Goal: Task Accomplishment & Management: Complete application form

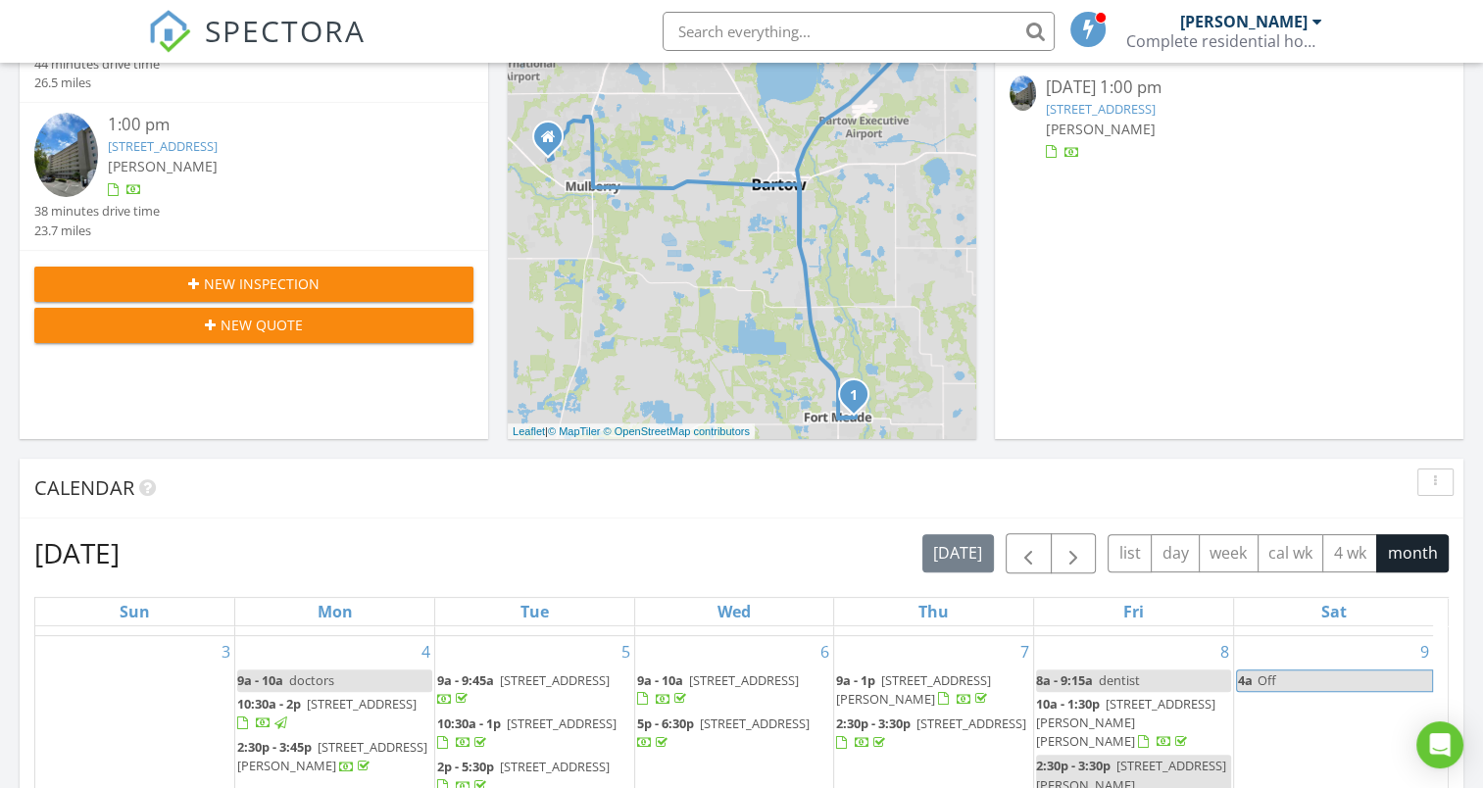
scroll to position [375, 0]
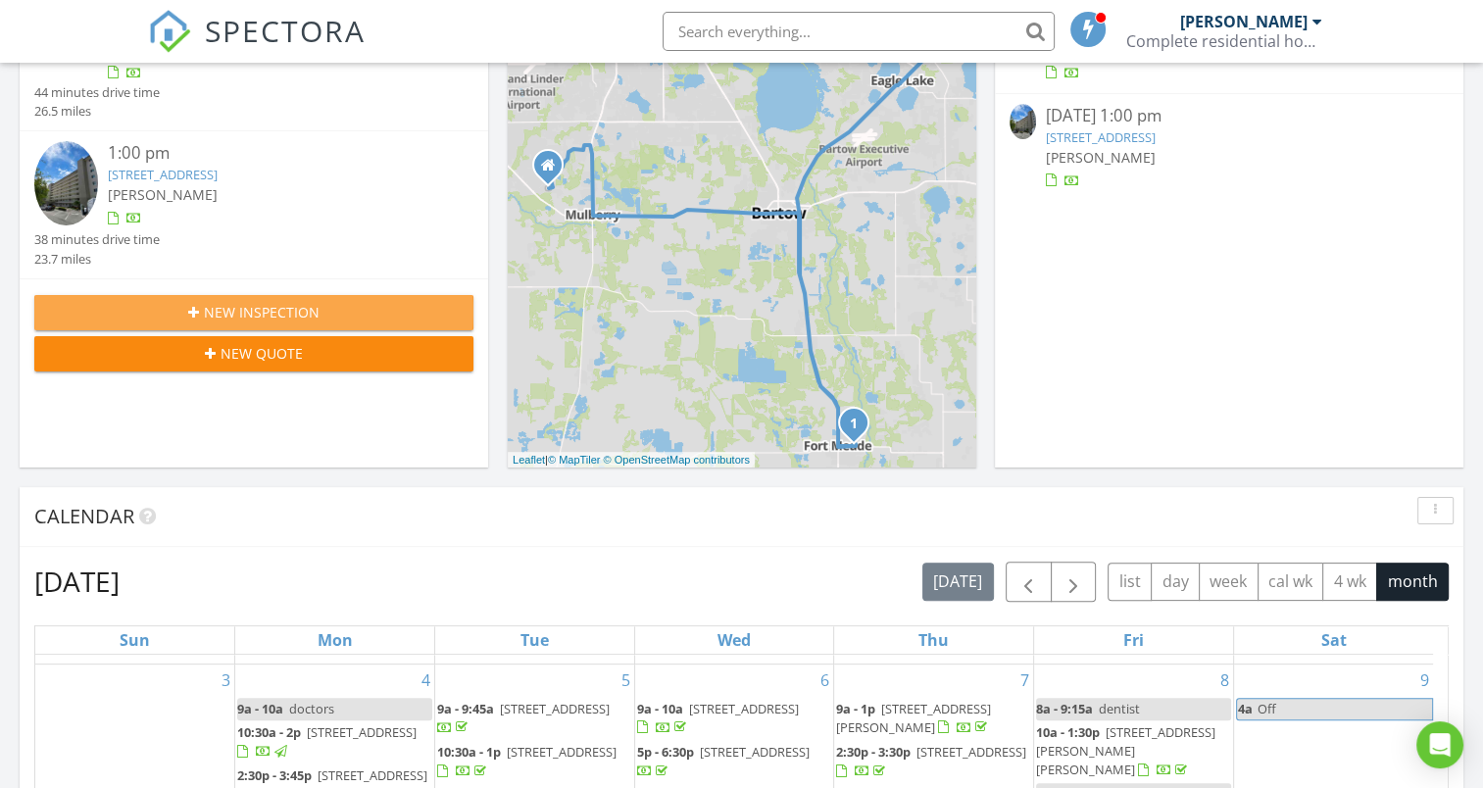
click at [318, 309] on span "New Inspection" at bounding box center [262, 312] width 116 height 21
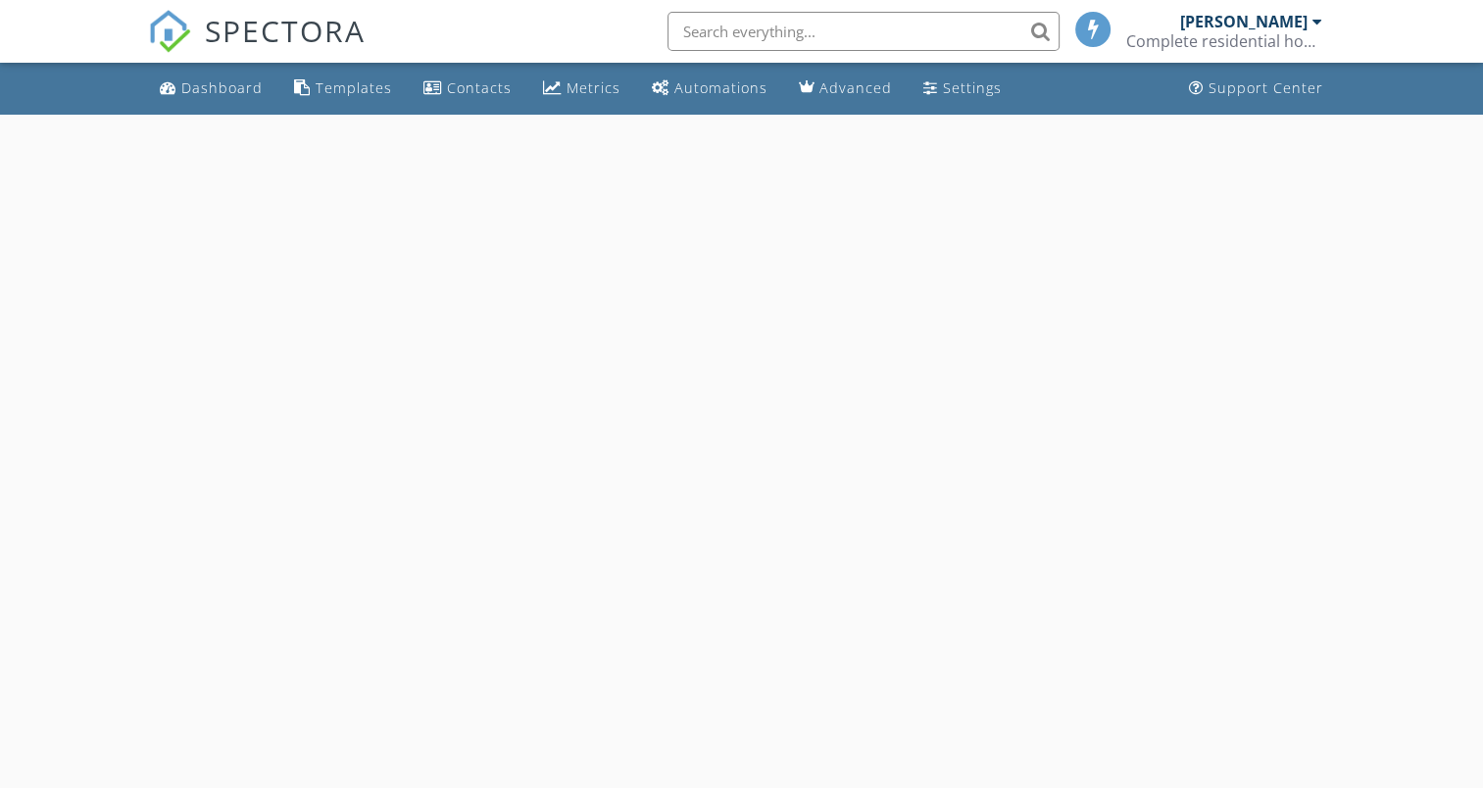
select select "7"
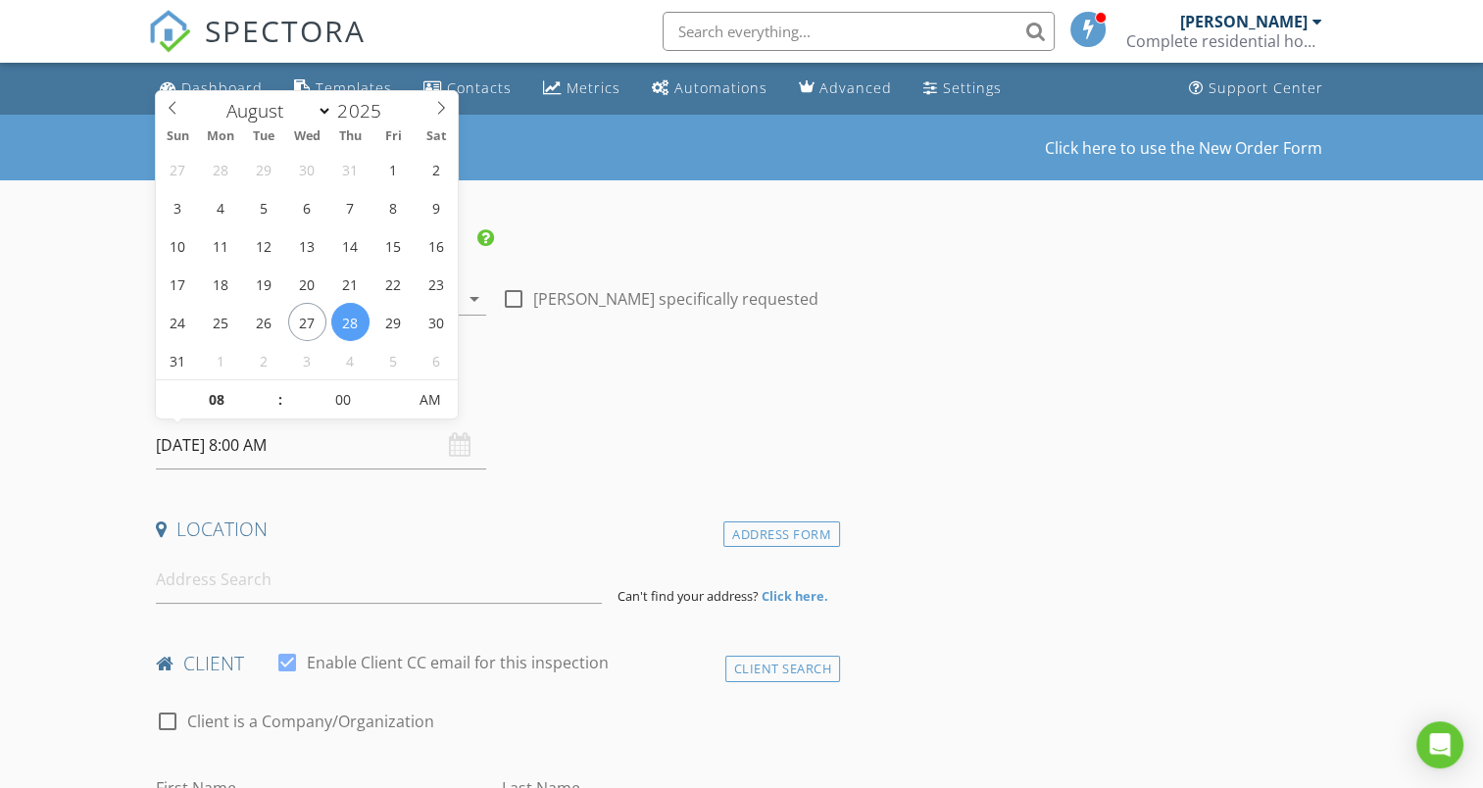
click at [294, 445] on input "[DATE] 8:00 AM" at bounding box center [321, 446] width 330 height 48
type input "[DATE] 8:00 AM"
type input "09"
type input "[DATE] 9:00 AM"
click at [267, 392] on span at bounding box center [270, 390] width 14 height 20
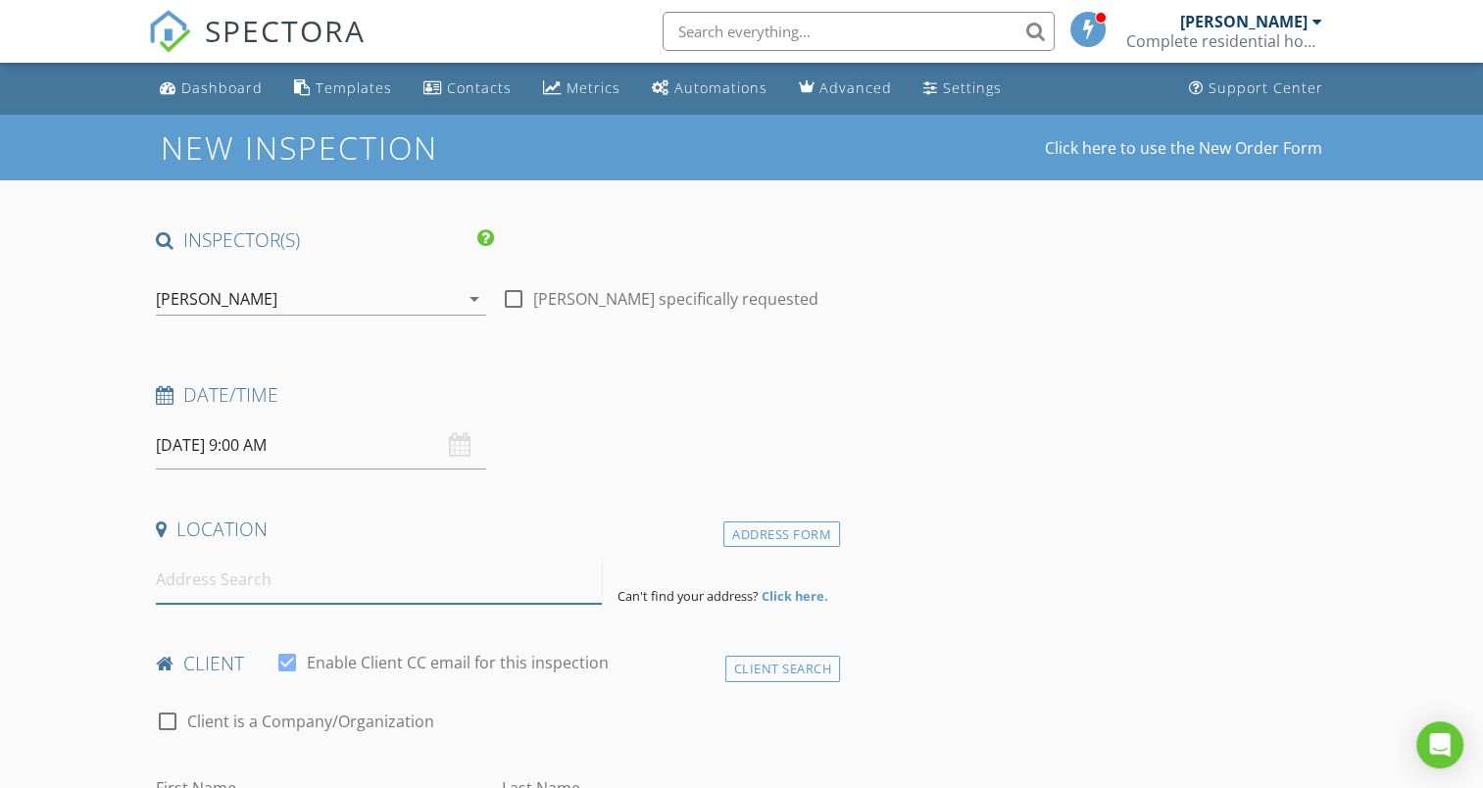
click at [245, 576] on input at bounding box center [379, 580] width 446 height 48
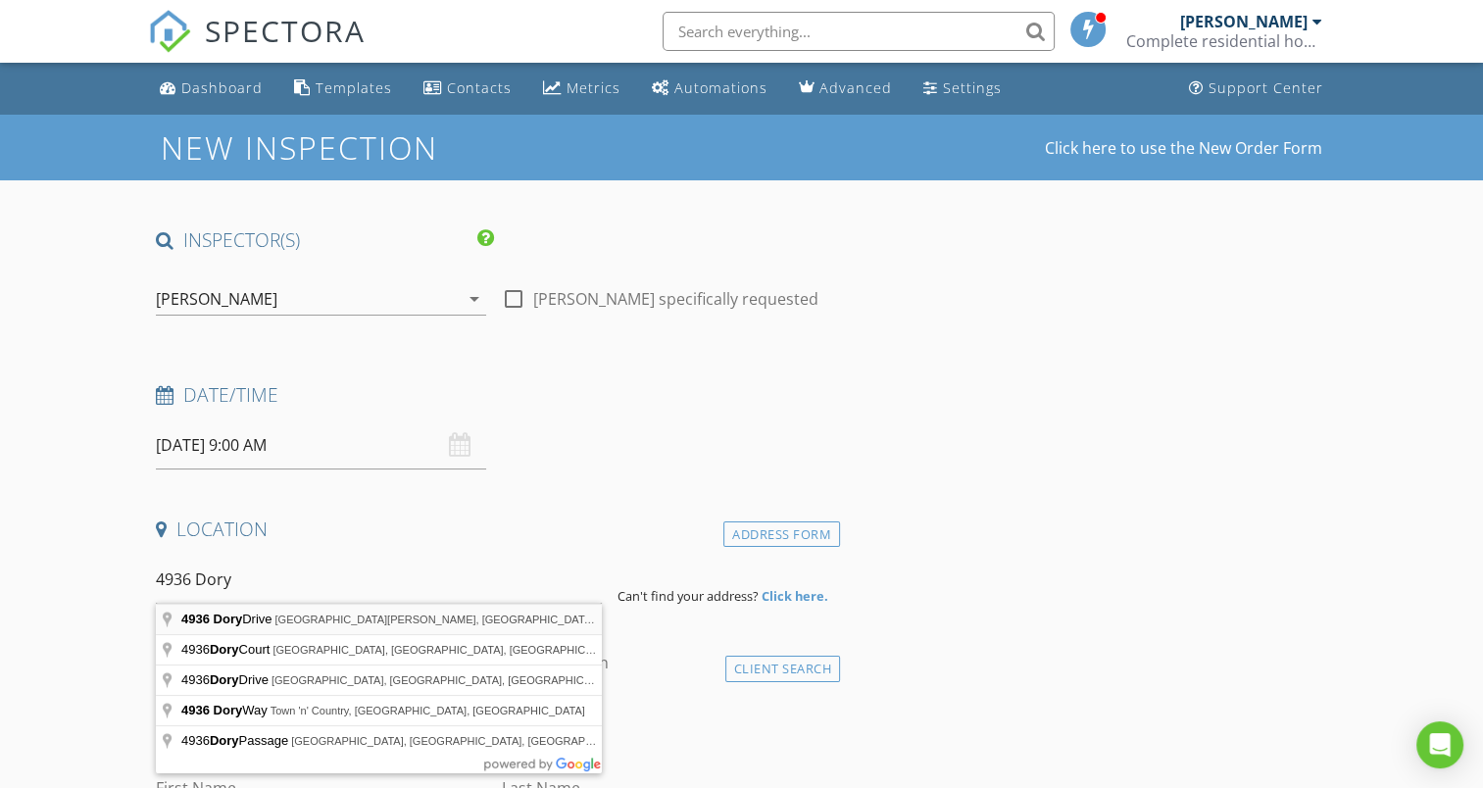
type input "[STREET_ADDRESS][PERSON_NAME]"
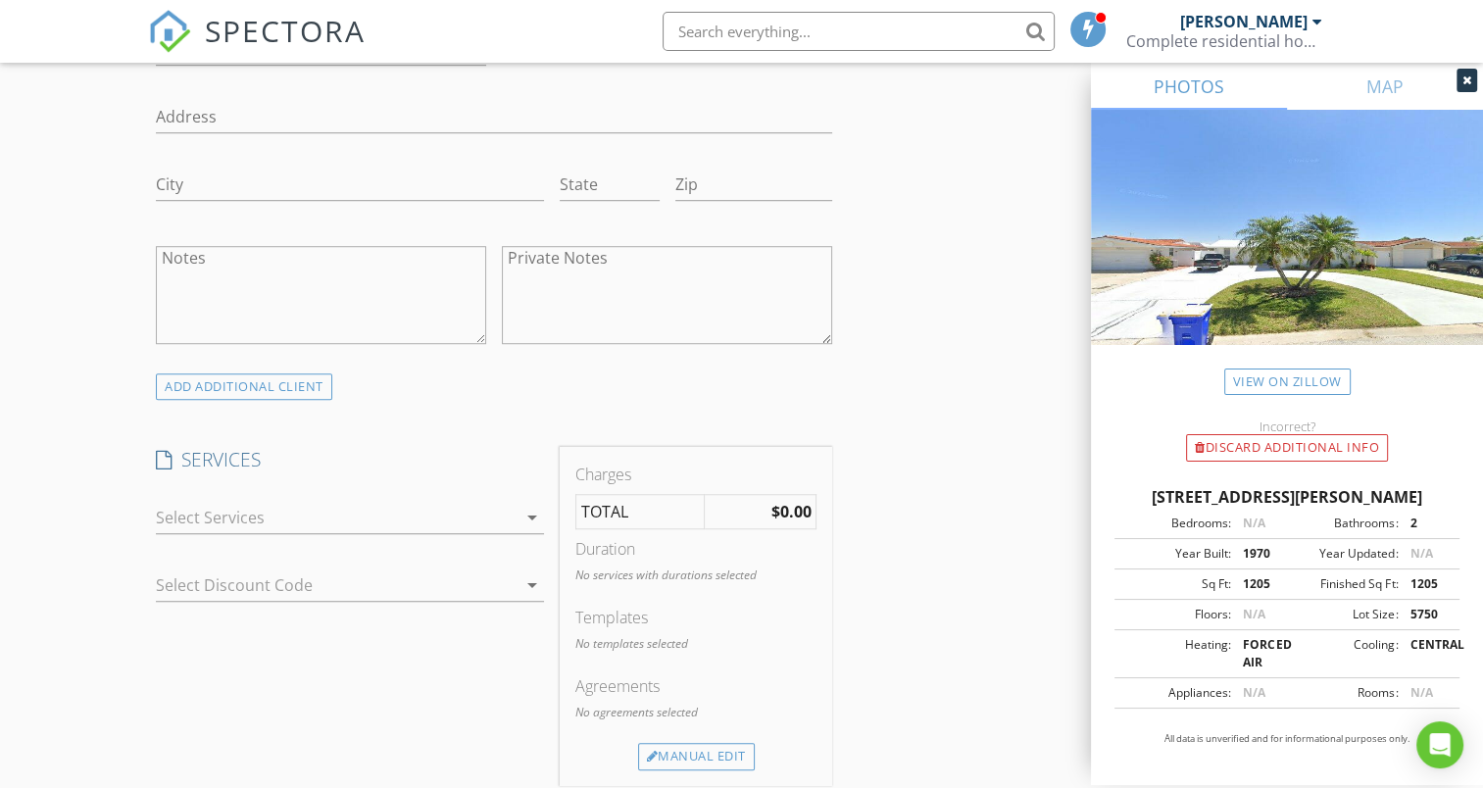
scroll to position [1360, 0]
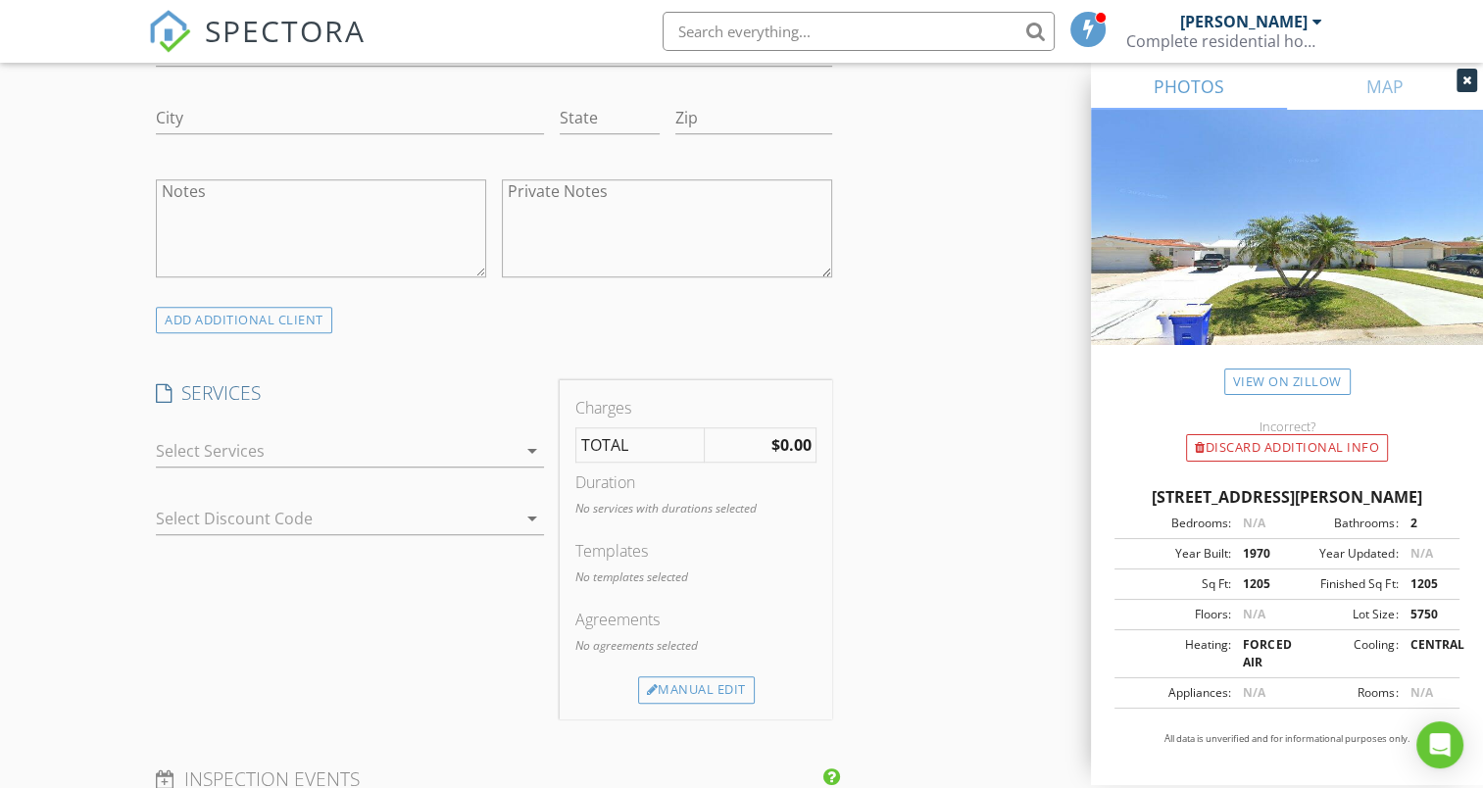
click at [529, 439] on icon "arrow_drop_down" at bounding box center [533, 451] width 24 height 24
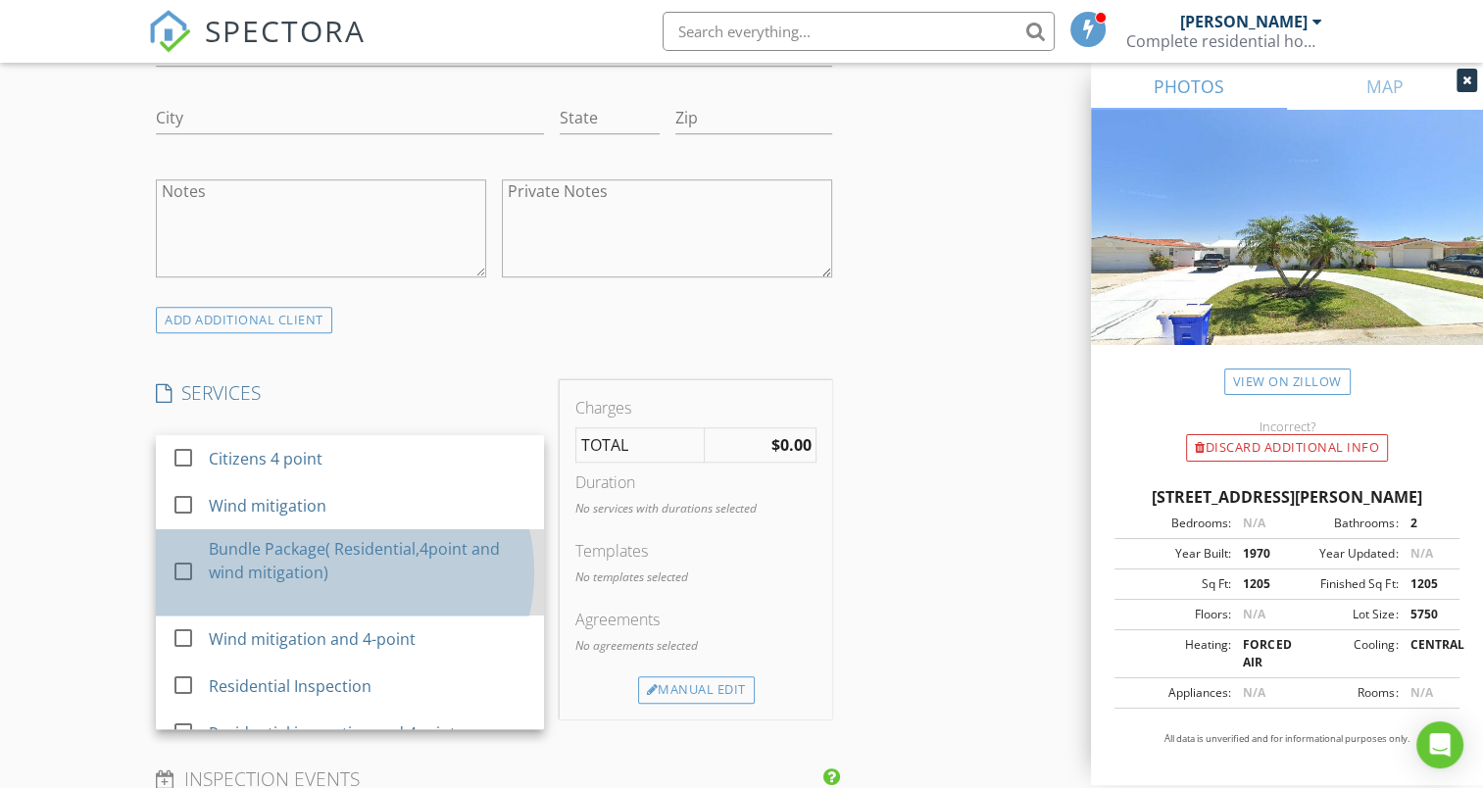
click at [293, 537] on div "Bundle Package( Residential,4point and wind mitigation)" at bounding box center [370, 560] width 320 height 47
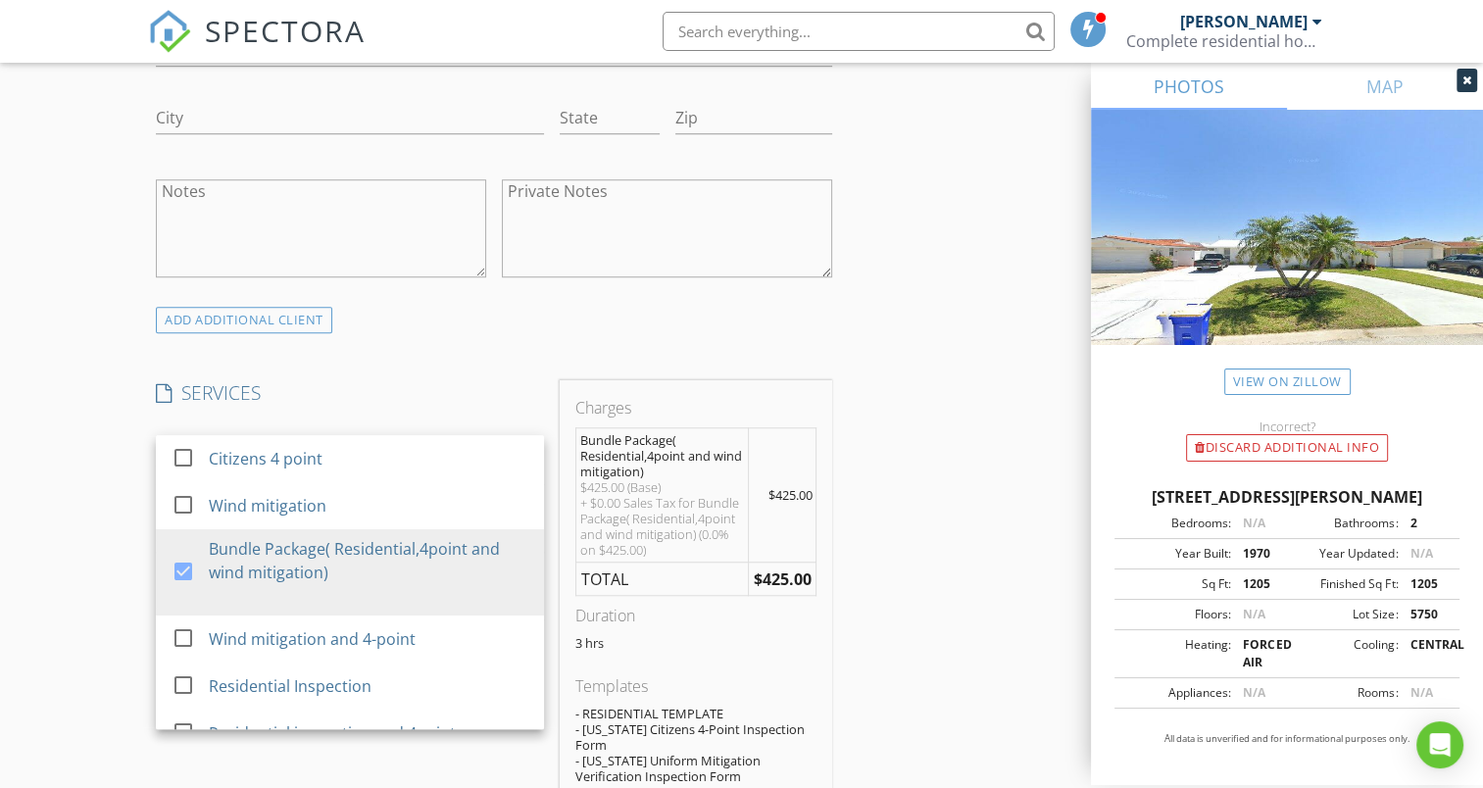
click at [920, 474] on div "INSPECTOR(S) check_box Frank Lee PRIMARY Frank Lee arrow_drop_down check_box_ou…" at bounding box center [741, 694] width 1186 height 3652
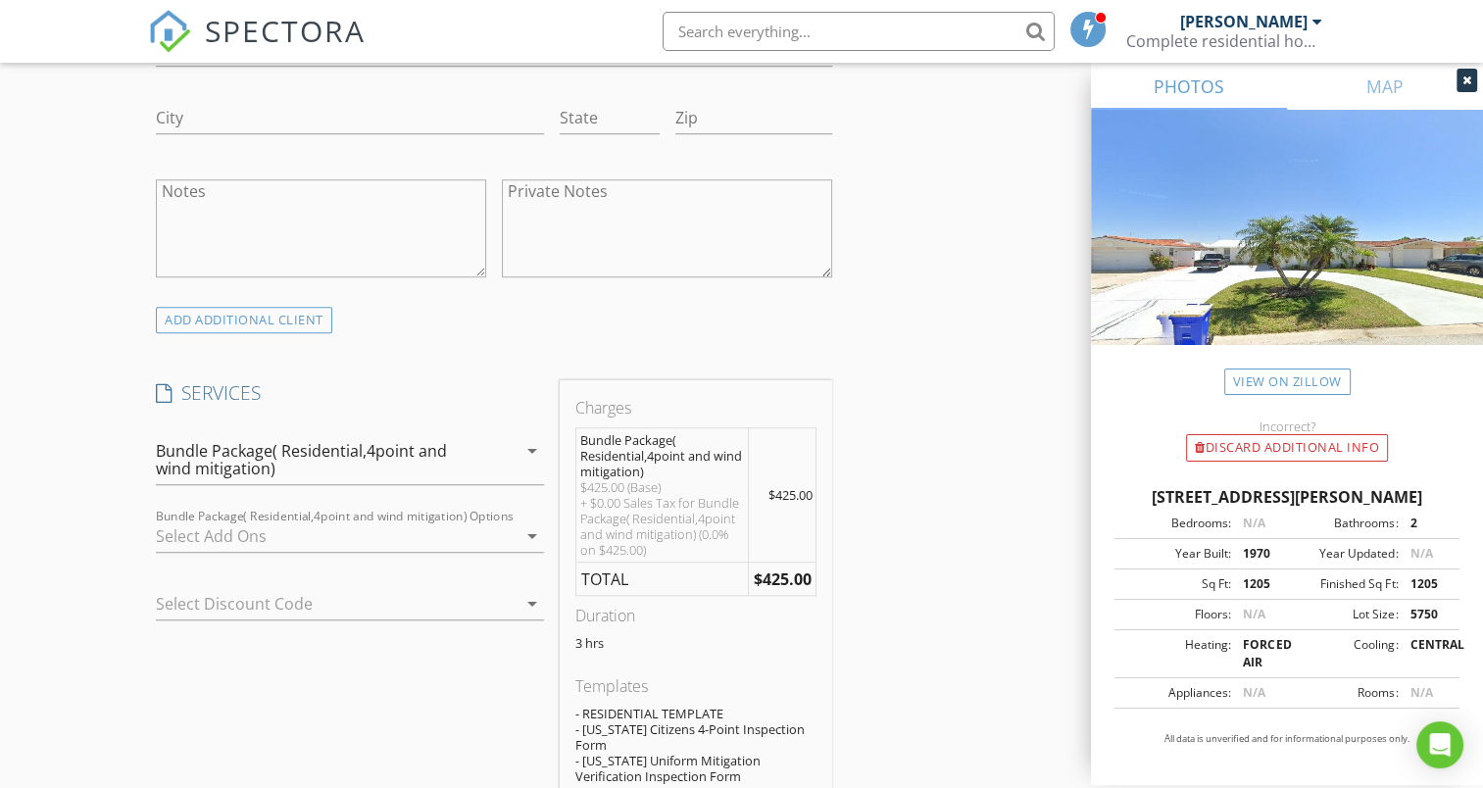
click at [535, 524] on icon "arrow_drop_down" at bounding box center [533, 536] width 24 height 24
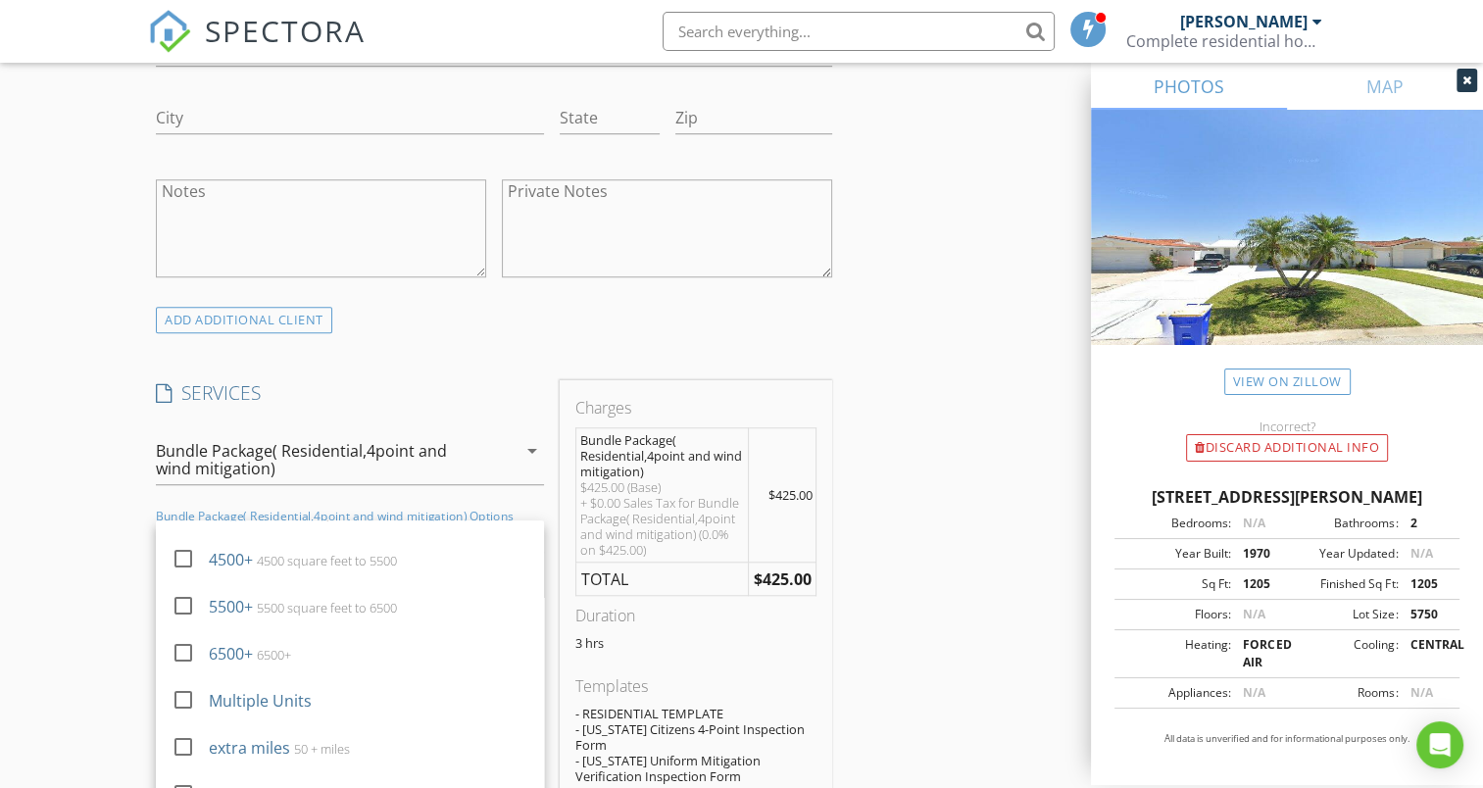
scroll to position [190, 0]
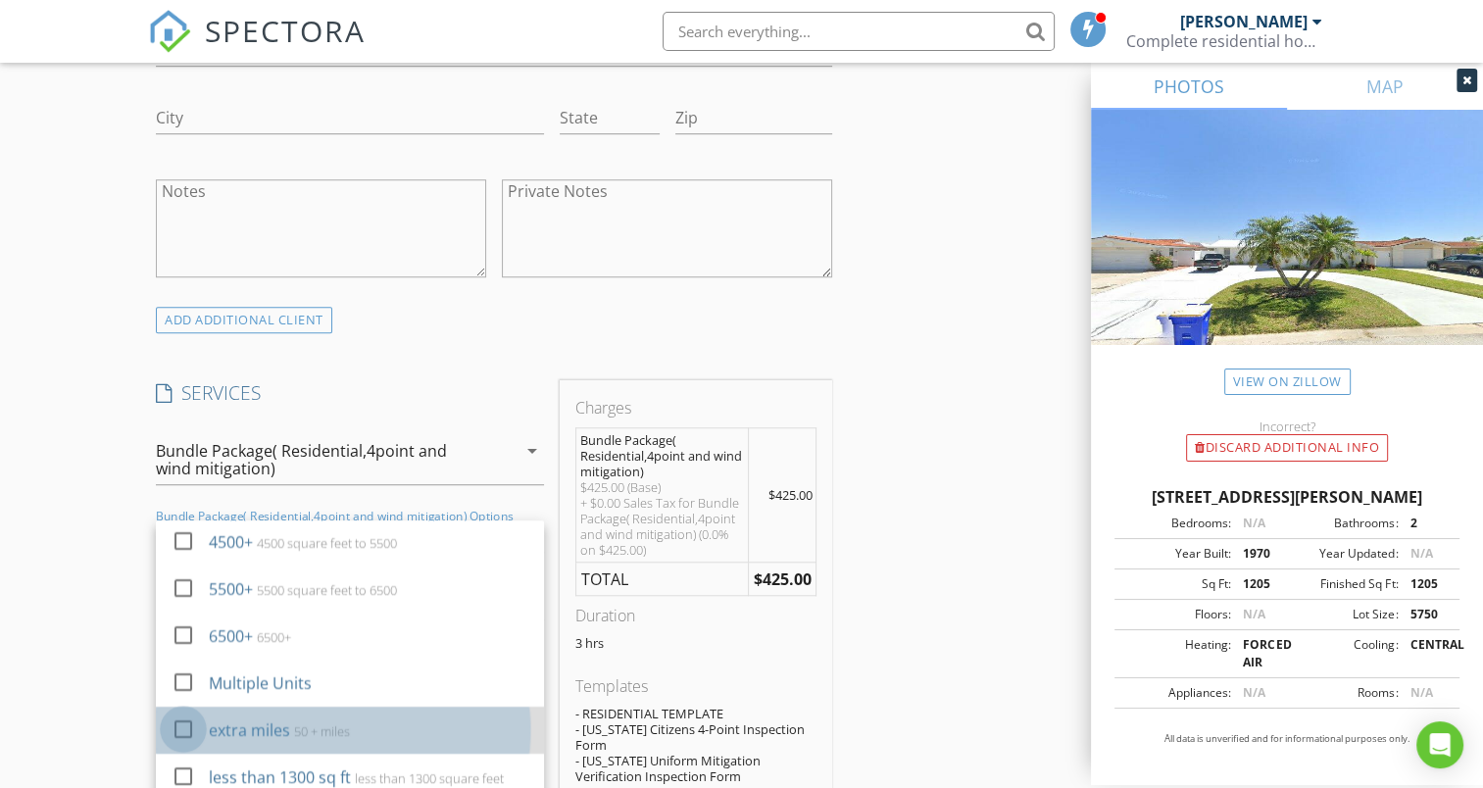
click at [182, 713] on div at bounding box center [183, 729] width 33 height 33
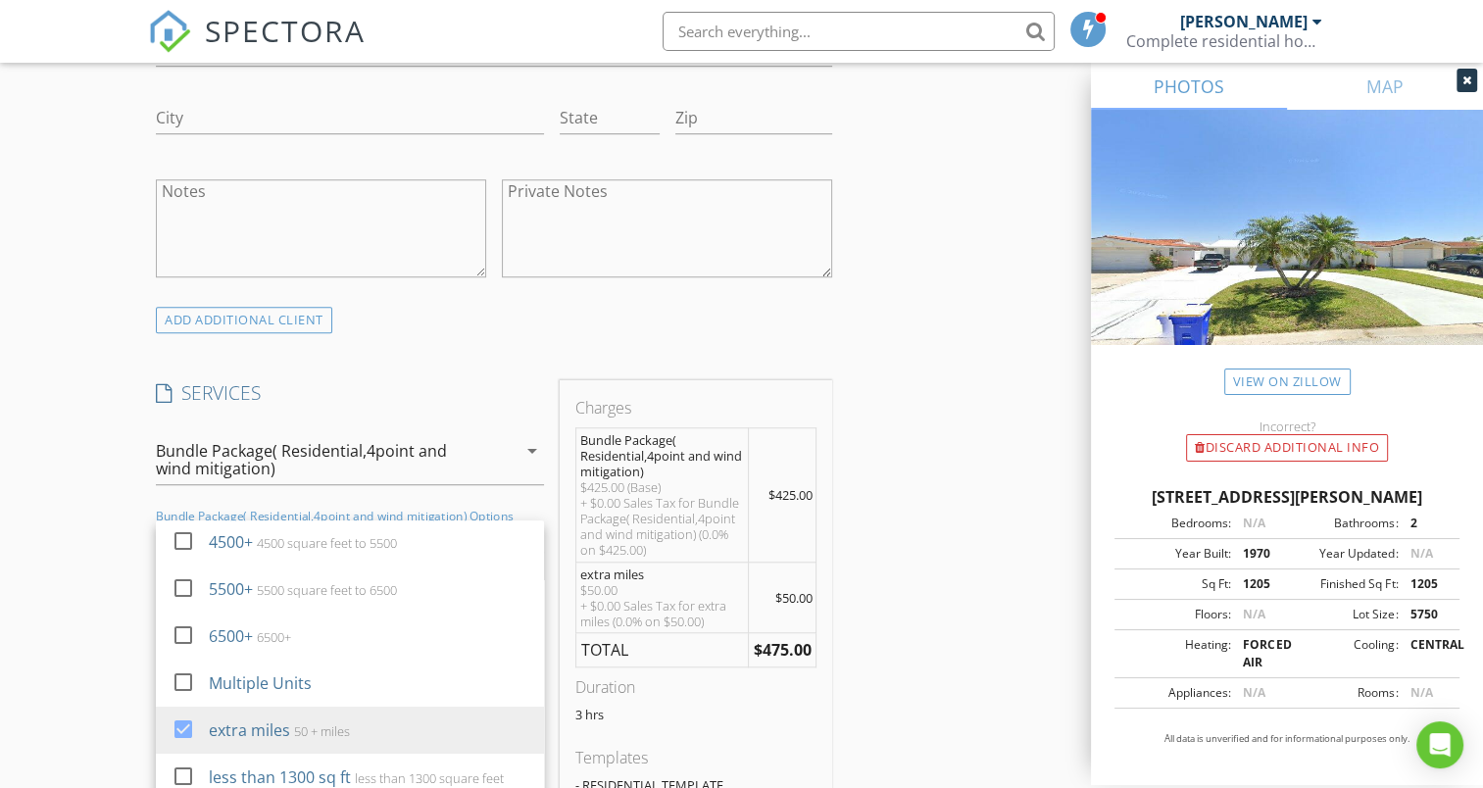
click at [975, 650] on div "INSPECTOR(S) check_box Frank Lee PRIMARY Frank Lee arrow_drop_down check_box_ou…" at bounding box center [741, 730] width 1186 height 3724
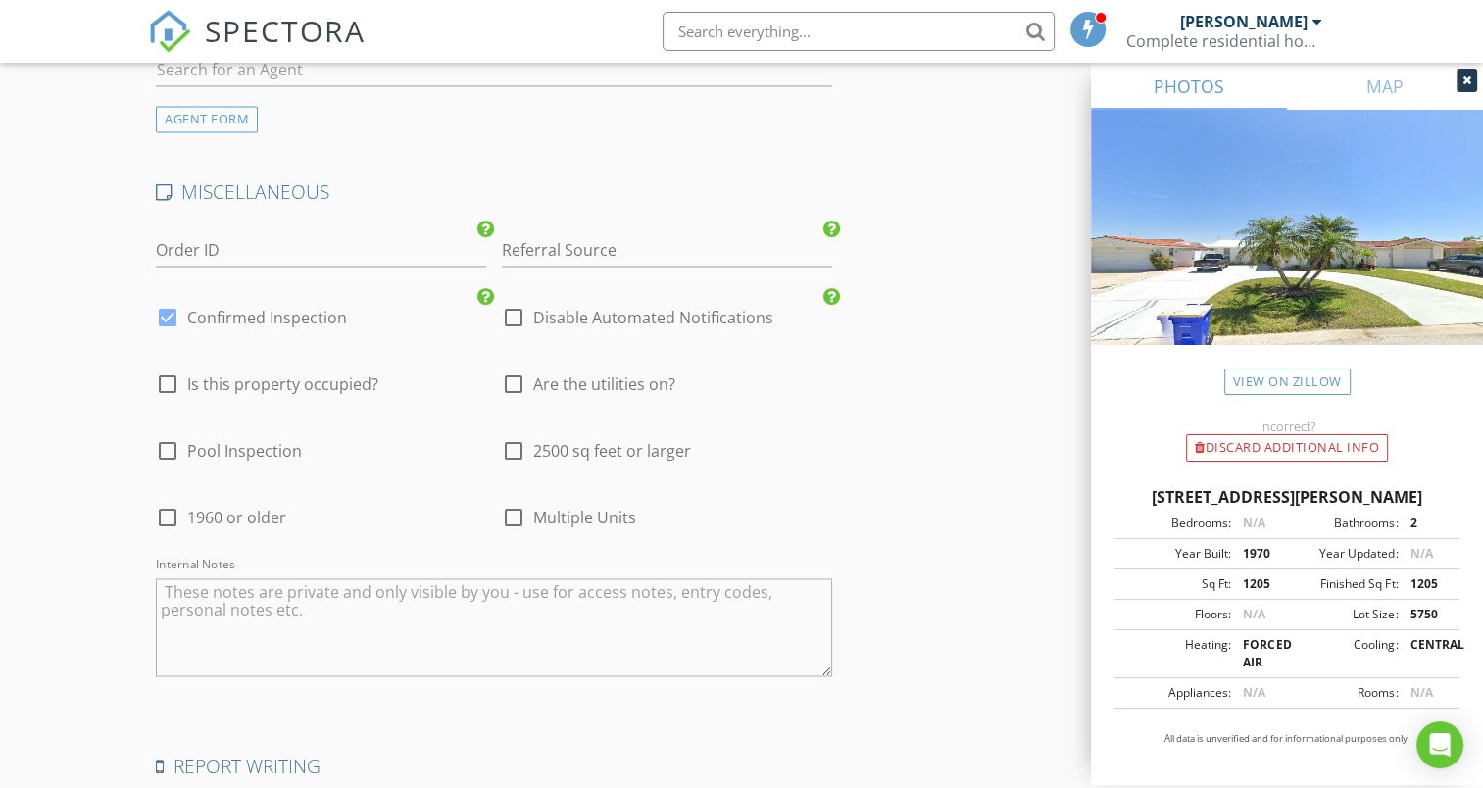
scroll to position [2972, 0]
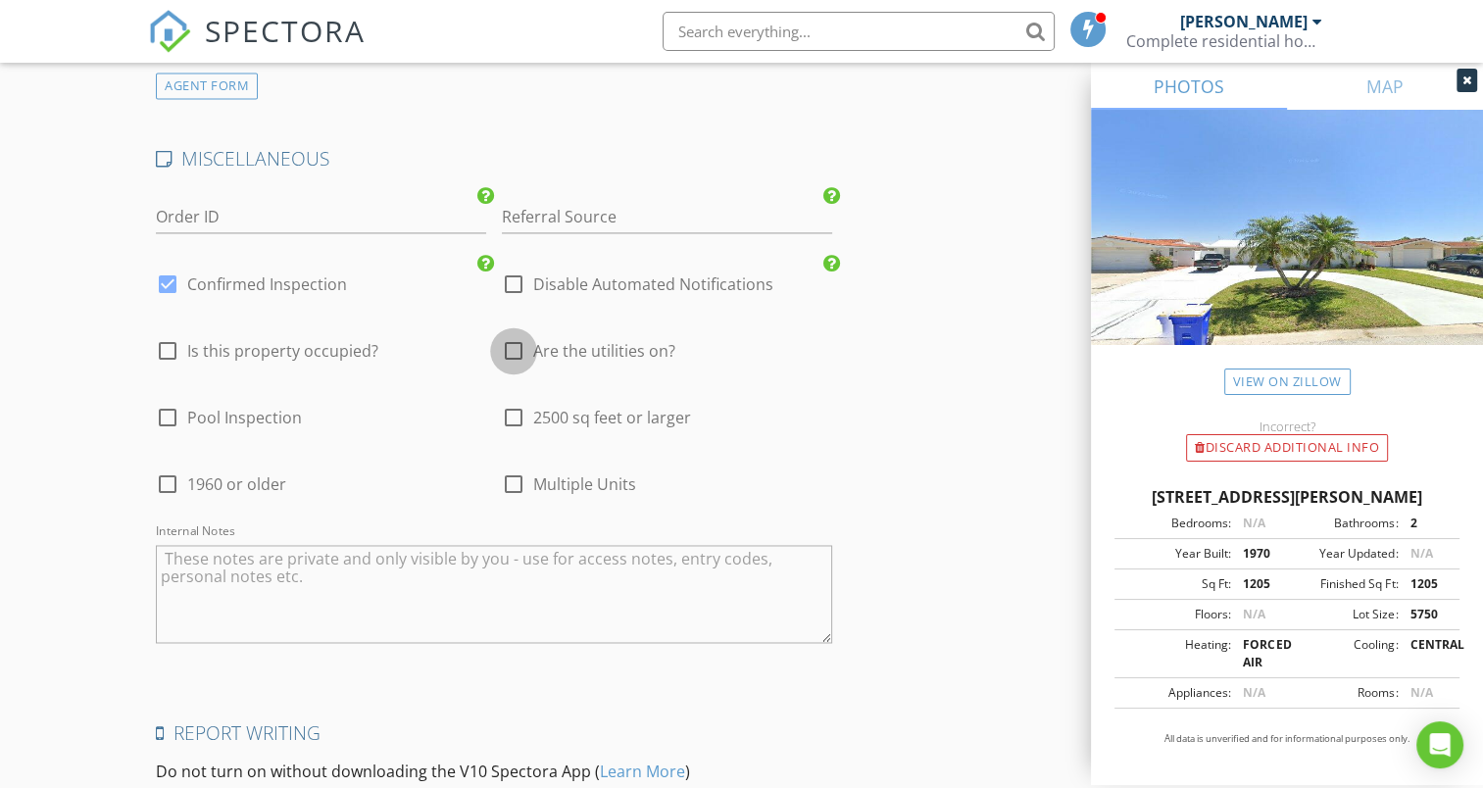
click at [511, 334] on div at bounding box center [513, 350] width 33 height 33
checkbox input "true"
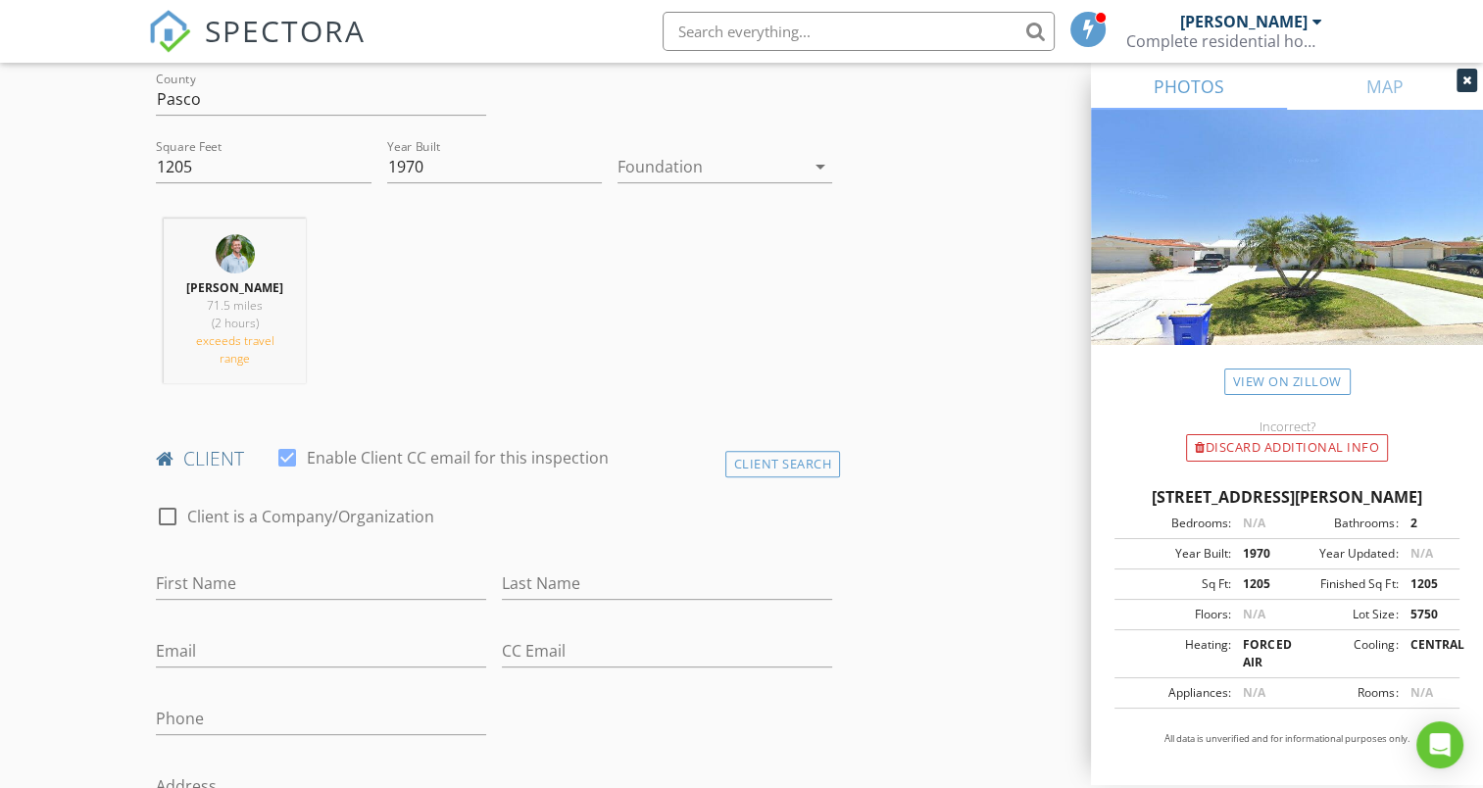
scroll to position [423, 0]
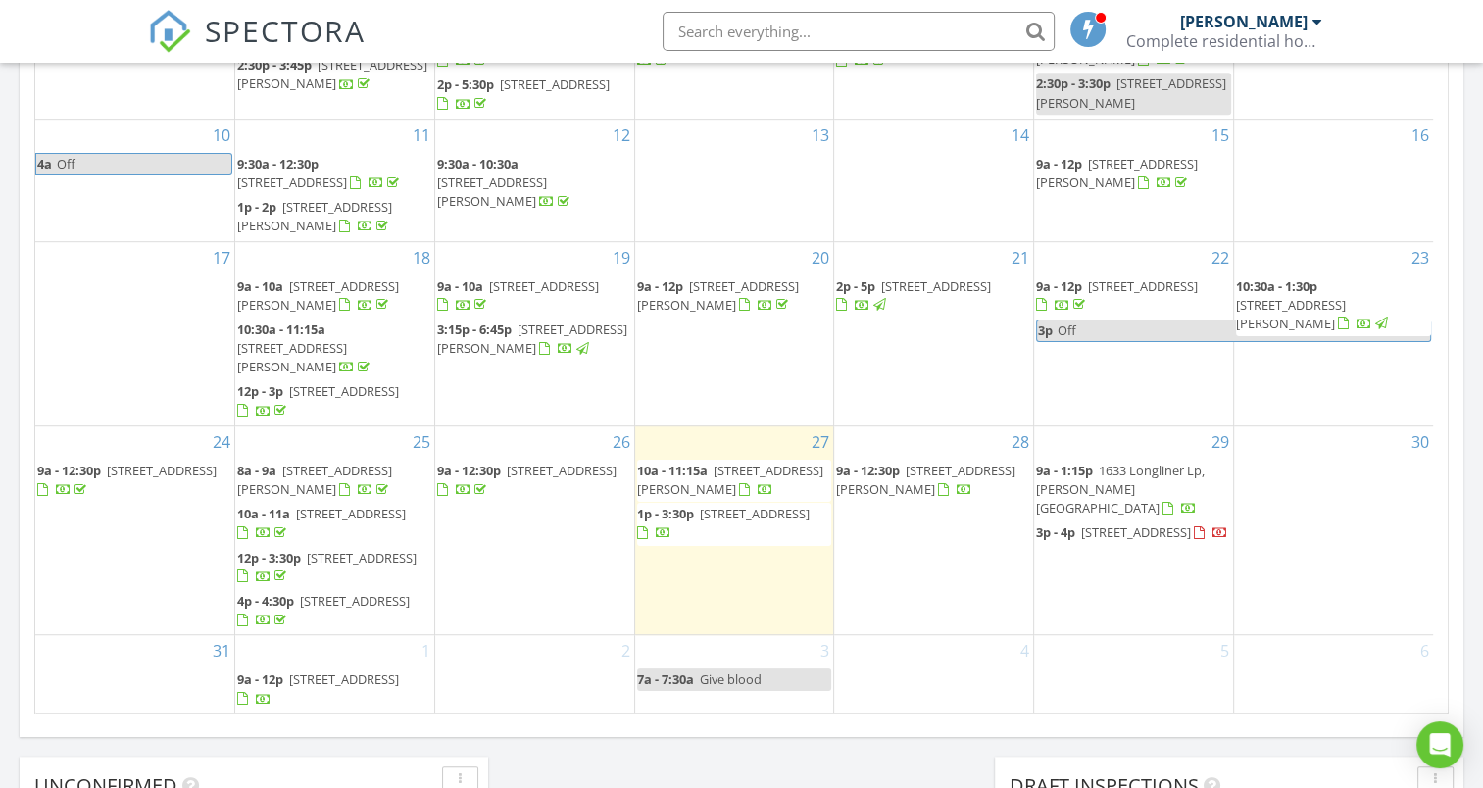
scroll to position [1089, 0]
click at [723, 297] on span "[STREET_ADDRESS][PERSON_NAME]" at bounding box center [718, 292] width 162 height 36
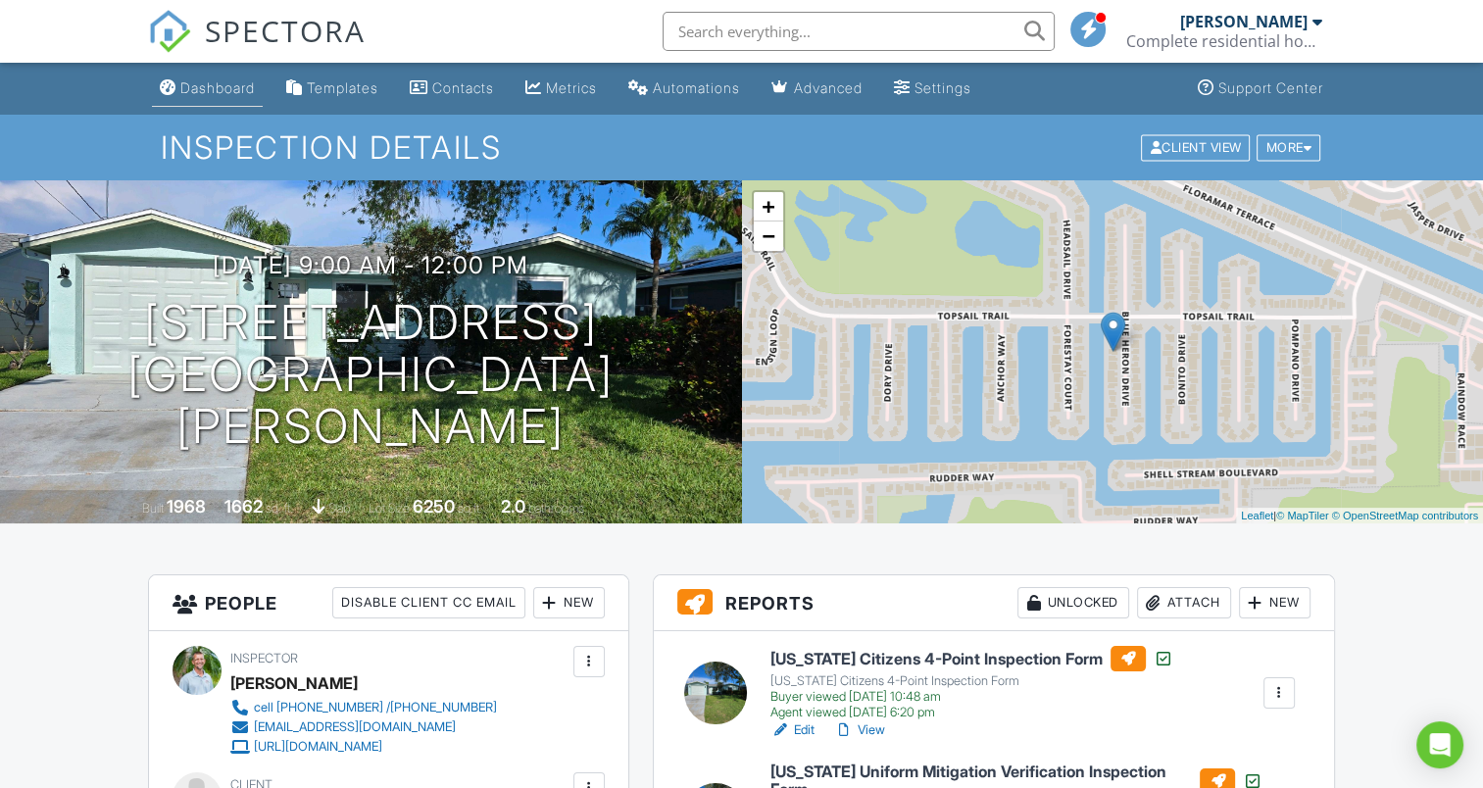
click at [227, 86] on div "Dashboard" at bounding box center [217, 87] width 74 height 17
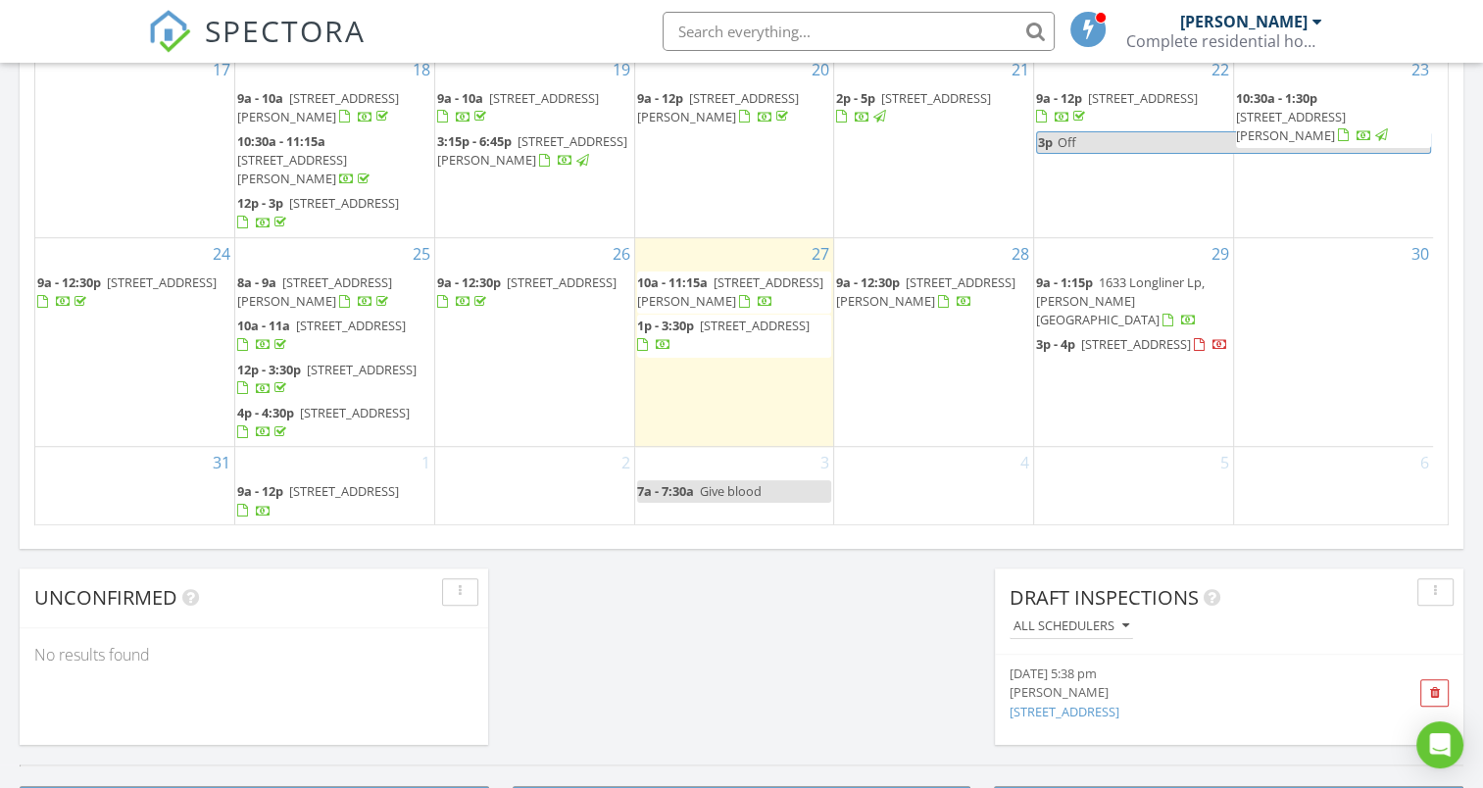
scroll to position [1281, 0]
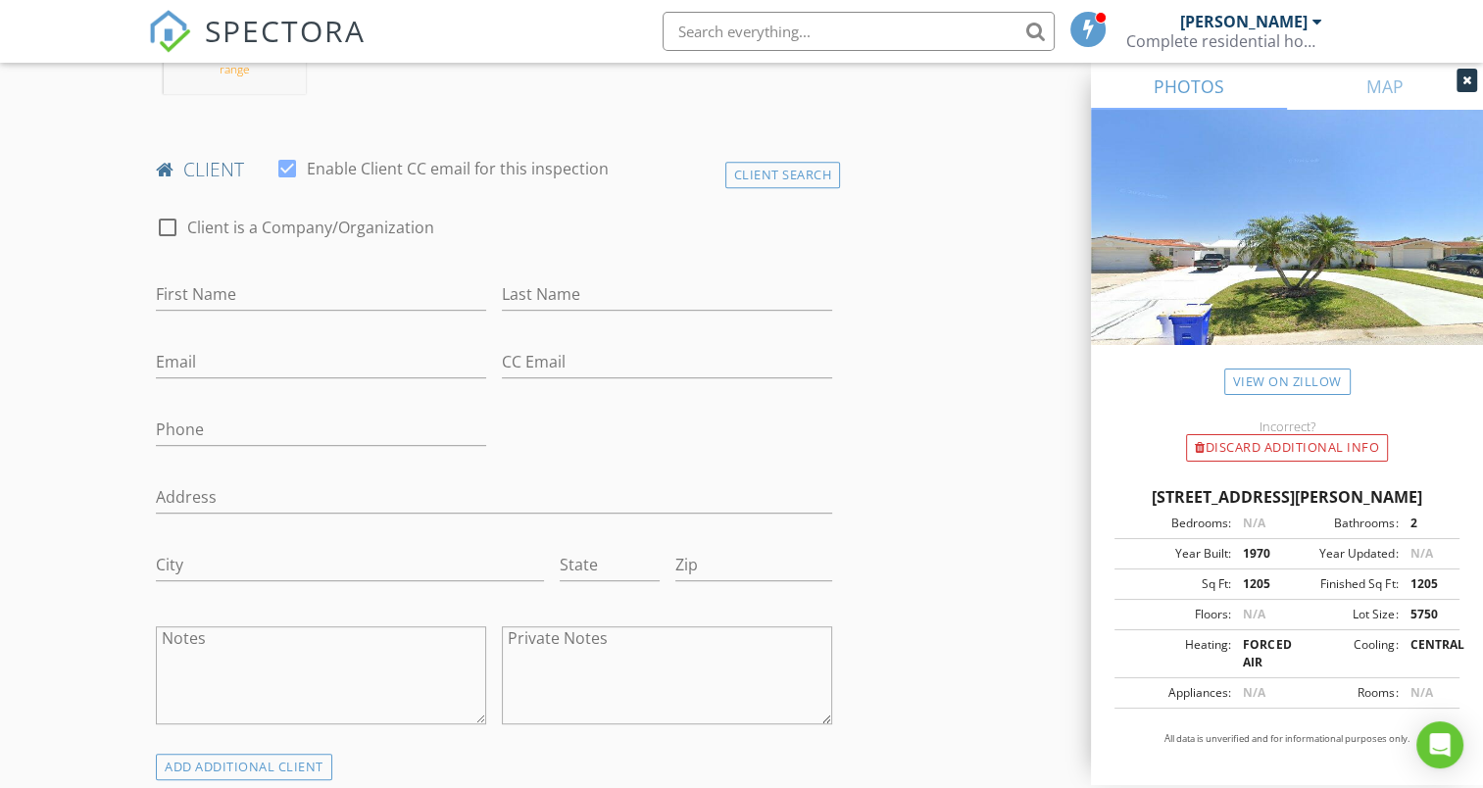
scroll to position [921, 0]
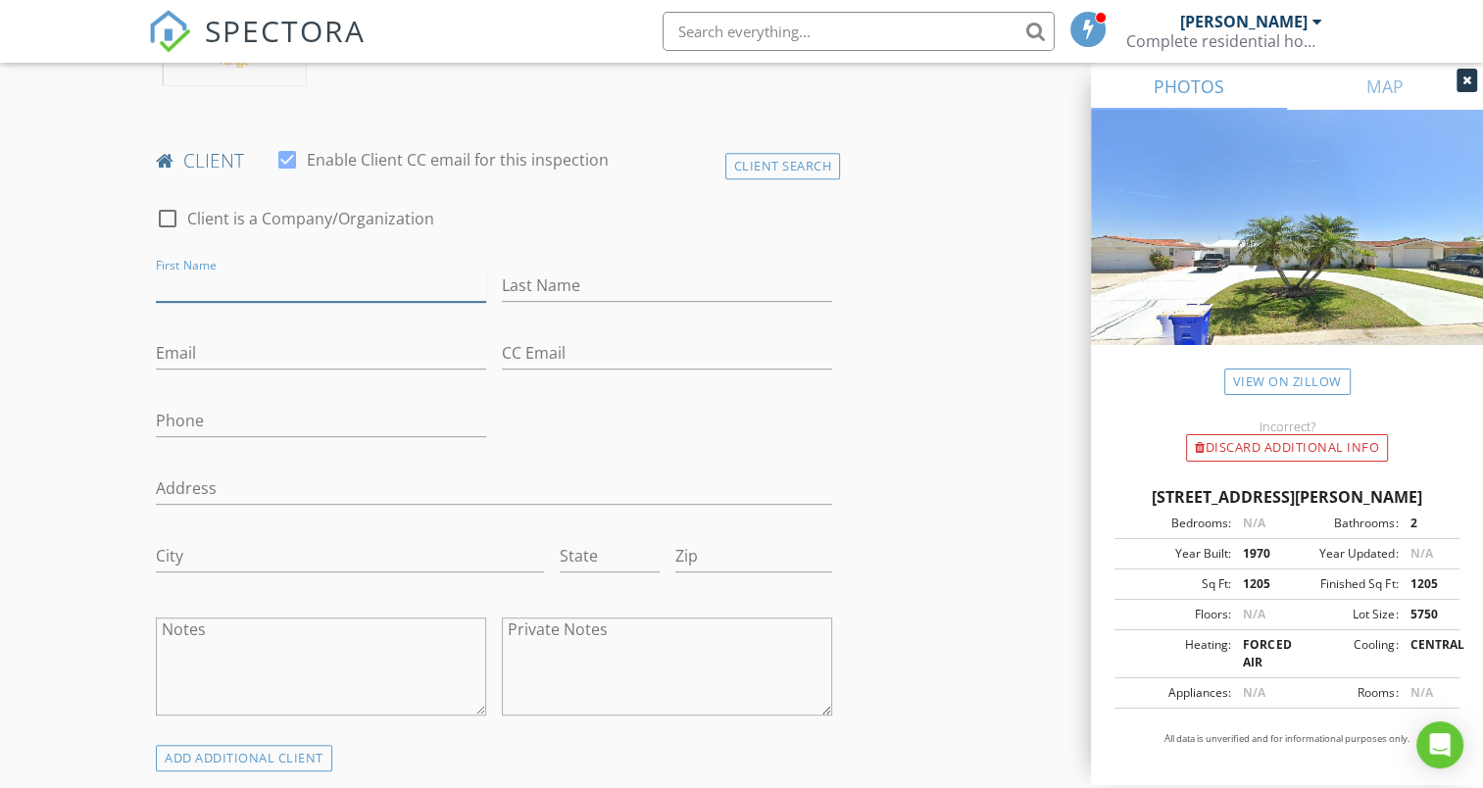
click at [289, 270] on input "First Name" at bounding box center [321, 286] width 330 height 32
type input "[PERSON_NAME]"
click at [584, 275] on input "Last Name" at bounding box center [667, 286] width 330 height 32
type input "[PERSON_NAME]"
click at [269, 337] on input "Email" at bounding box center [321, 353] width 330 height 32
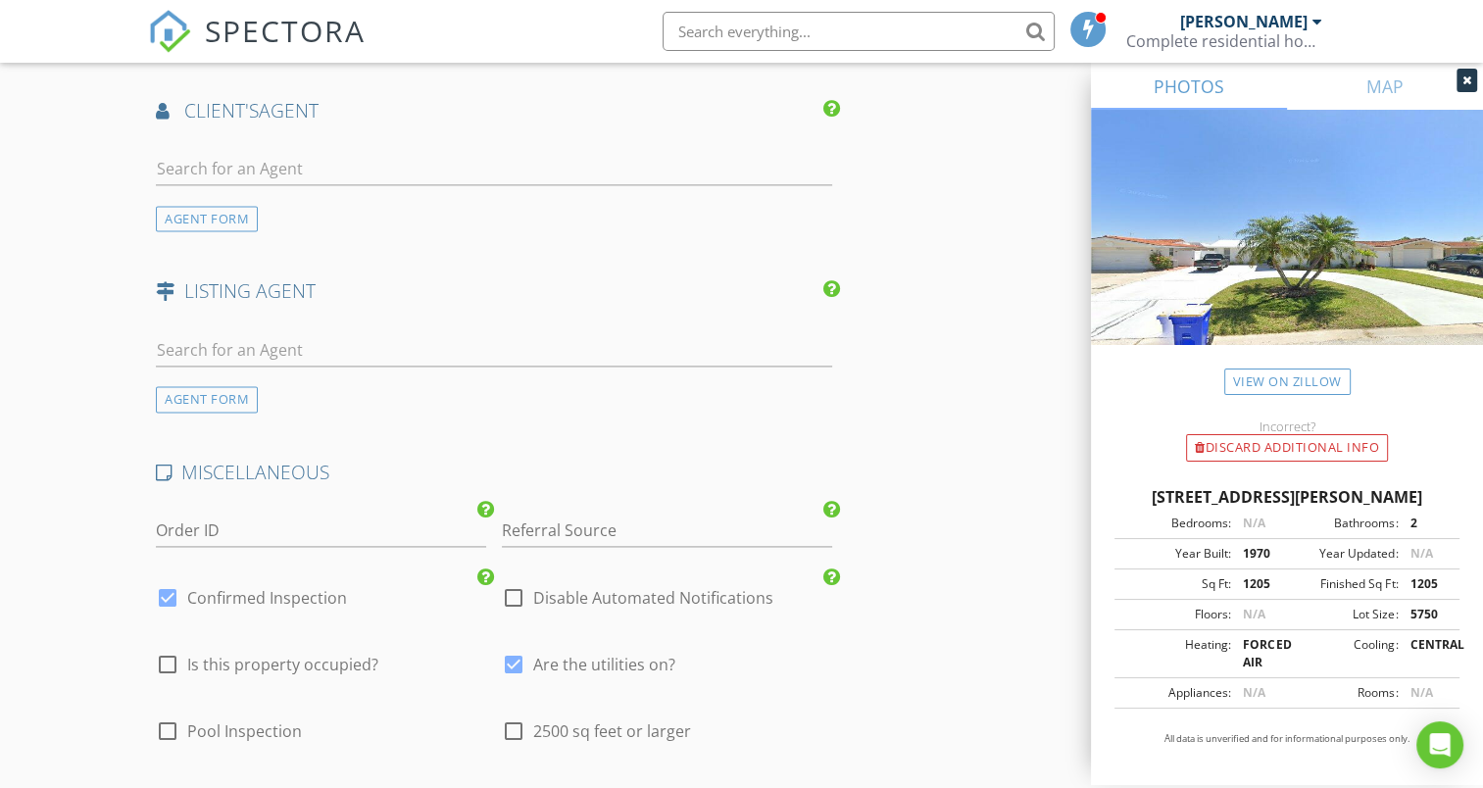
scroll to position [2662, 0]
type input "[EMAIL_ADDRESS][DOMAIN_NAME]"
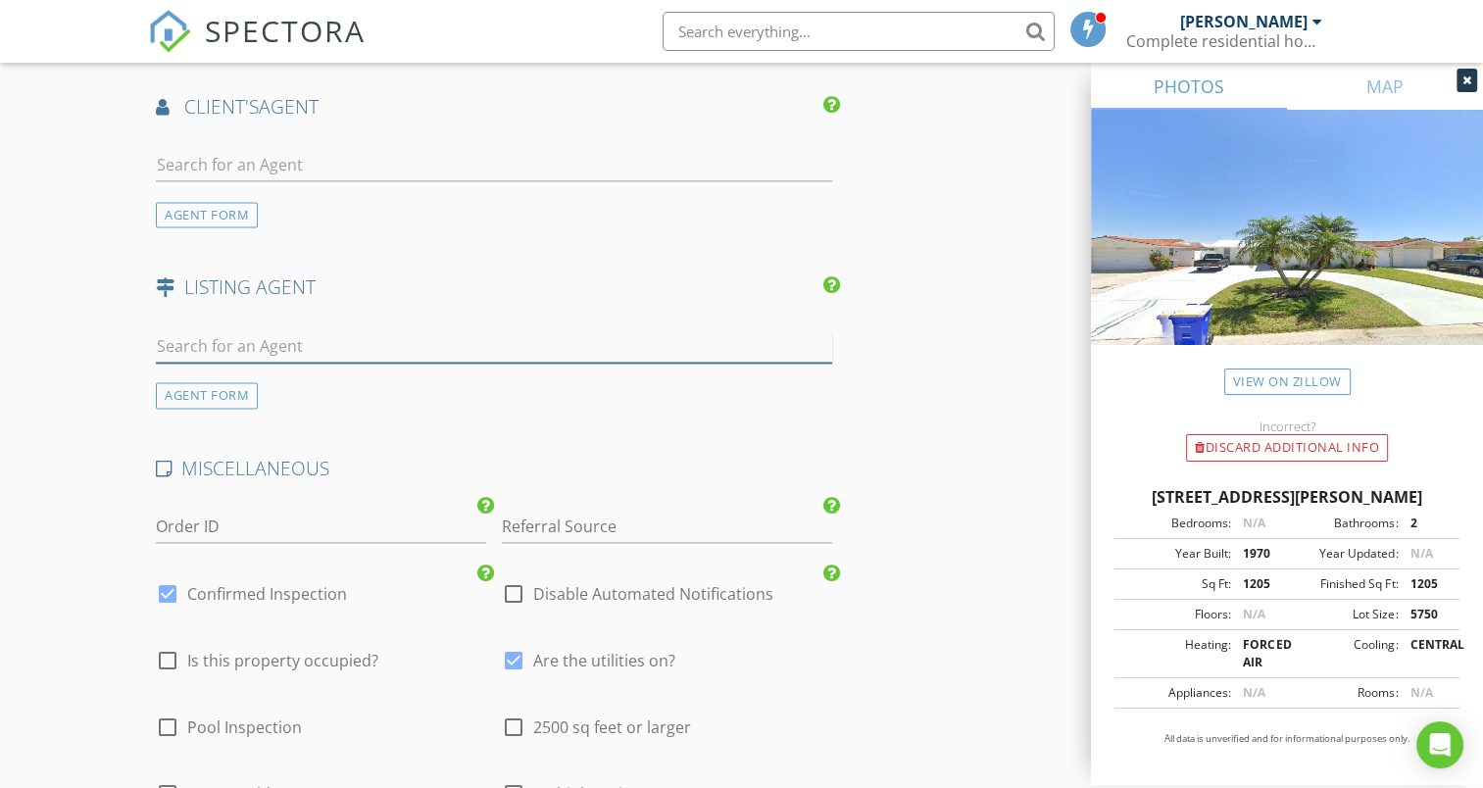
click at [278, 330] on input "text" at bounding box center [494, 346] width 676 height 32
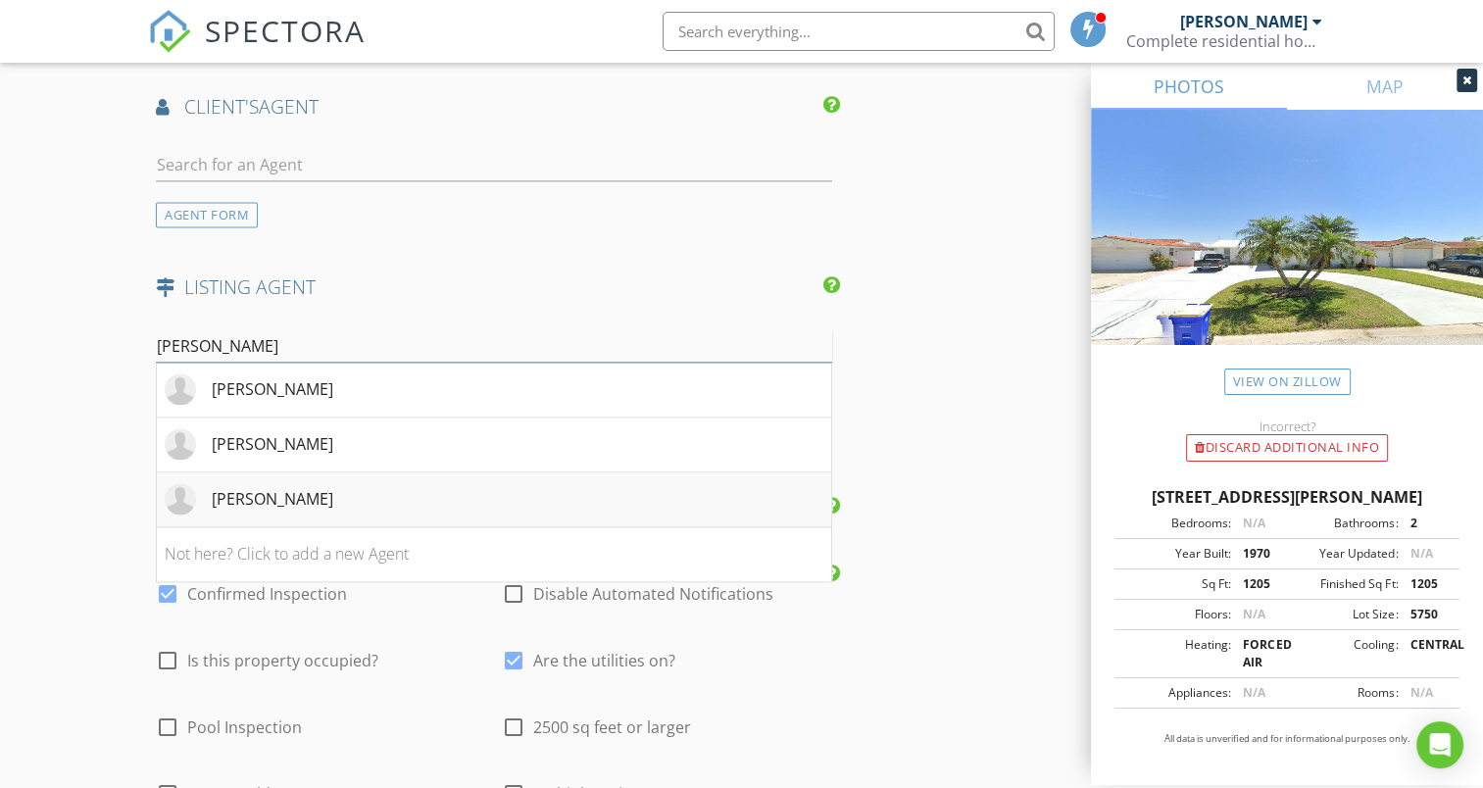
type input "[PERSON_NAME]"
click at [267, 487] on div "[PERSON_NAME]" at bounding box center [273, 499] width 122 height 24
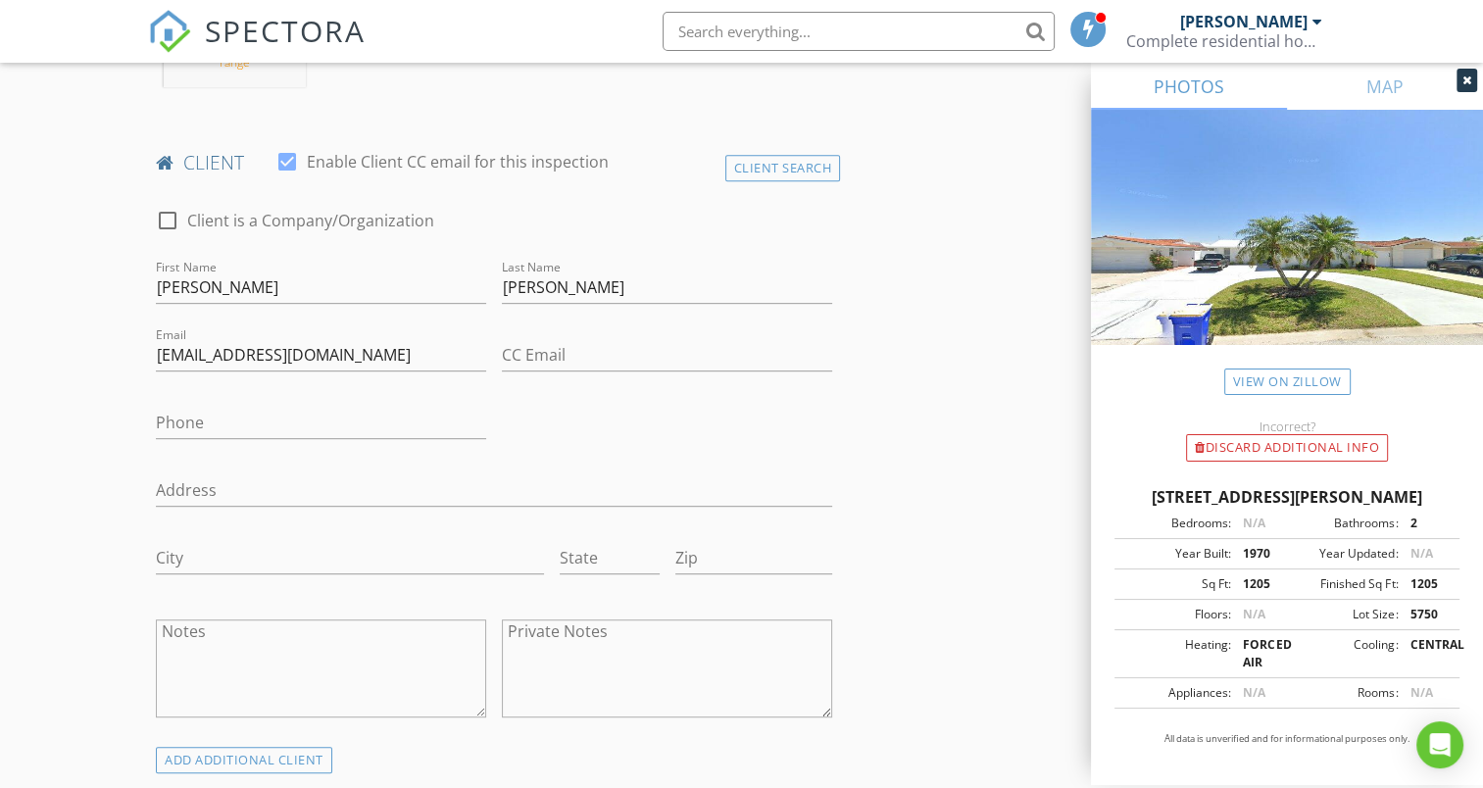
scroll to position [911, 0]
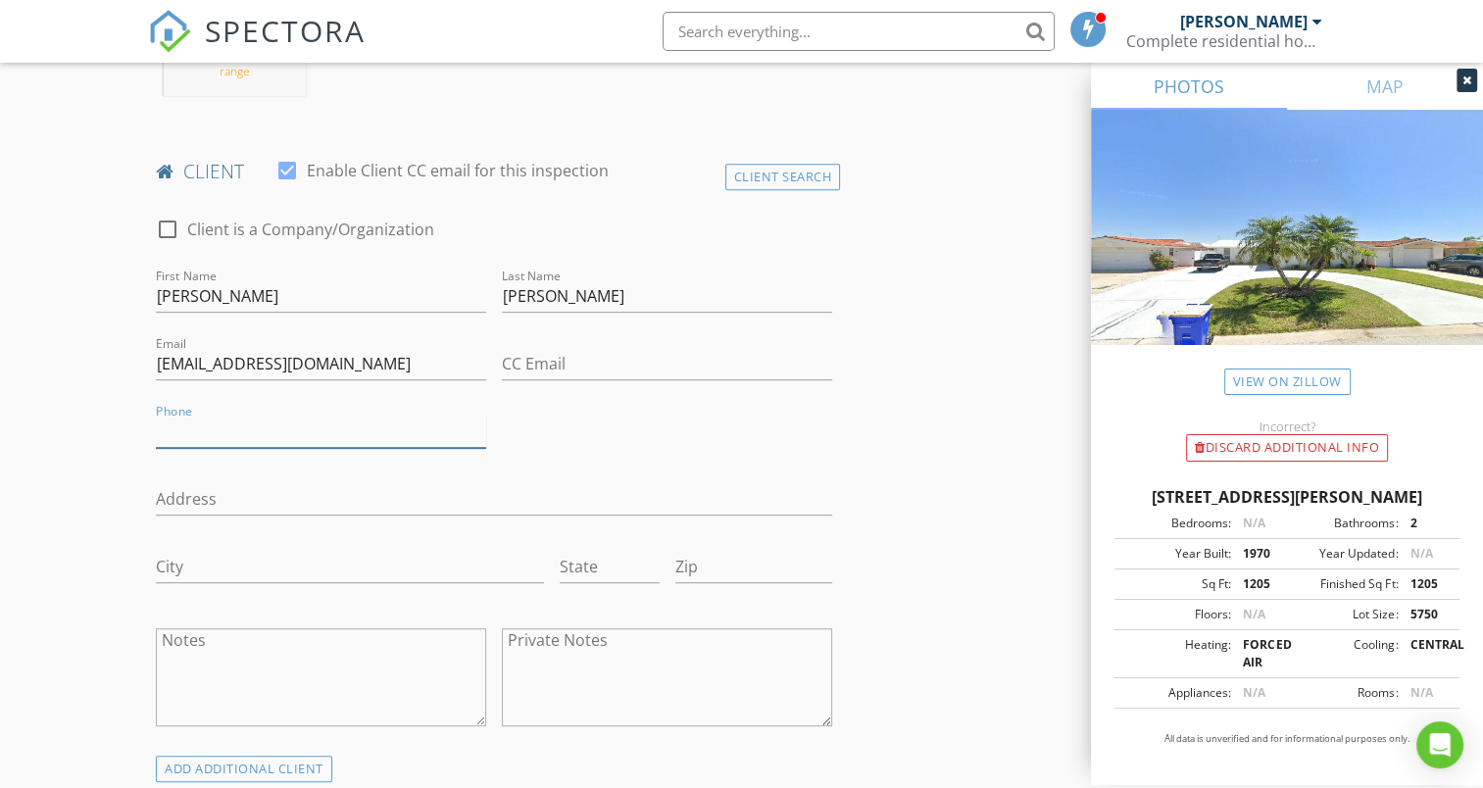
click at [237, 416] on input "Phone" at bounding box center [321, 432] width 330 height 32
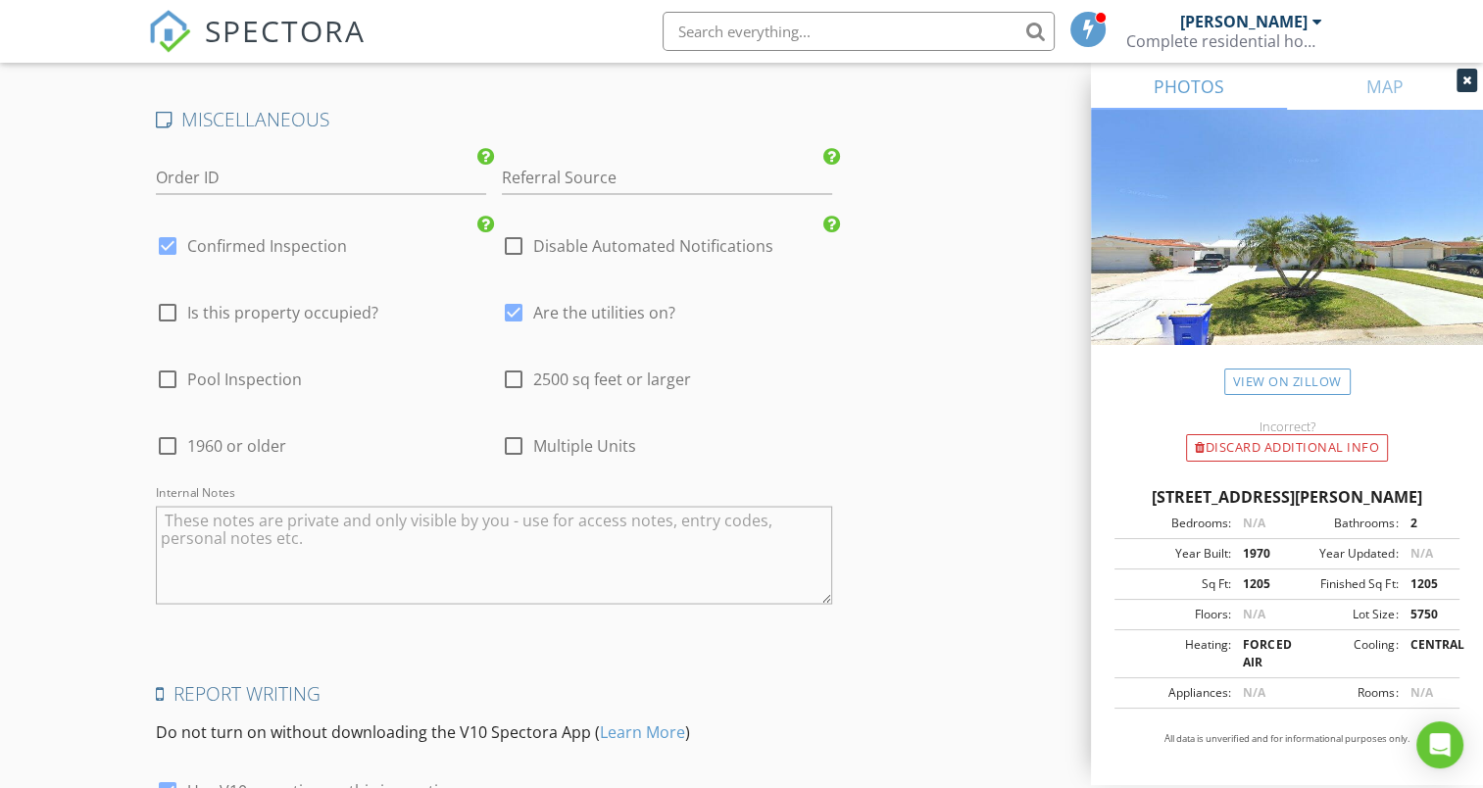
scroll to position [3466, 0]
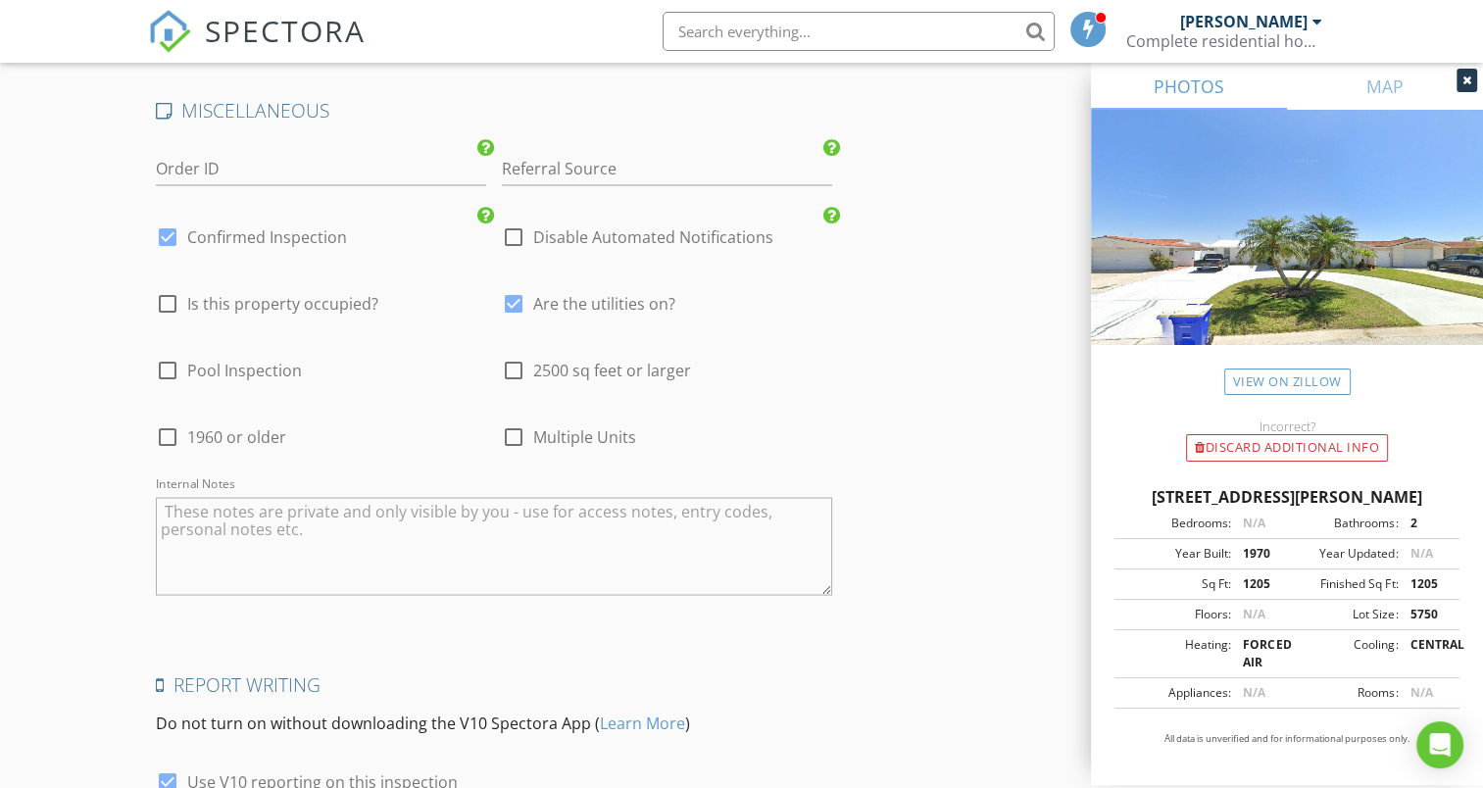
type input "[PHONE_NUMBER]"
click at [330, 497] on textarea "Internal Notes" at bounding box center [494, 546] width 676 height 98
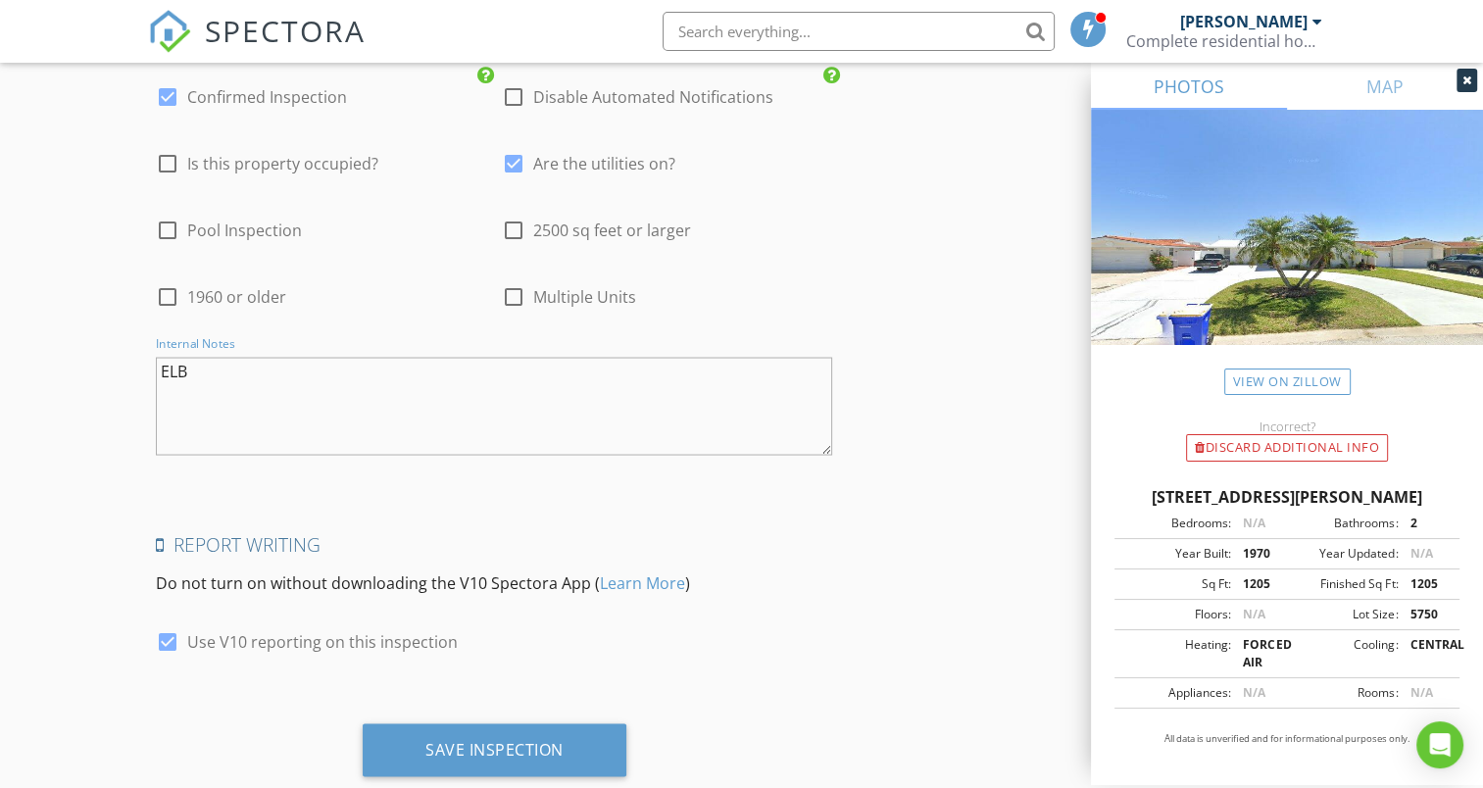
scroll to position [3615, 0]
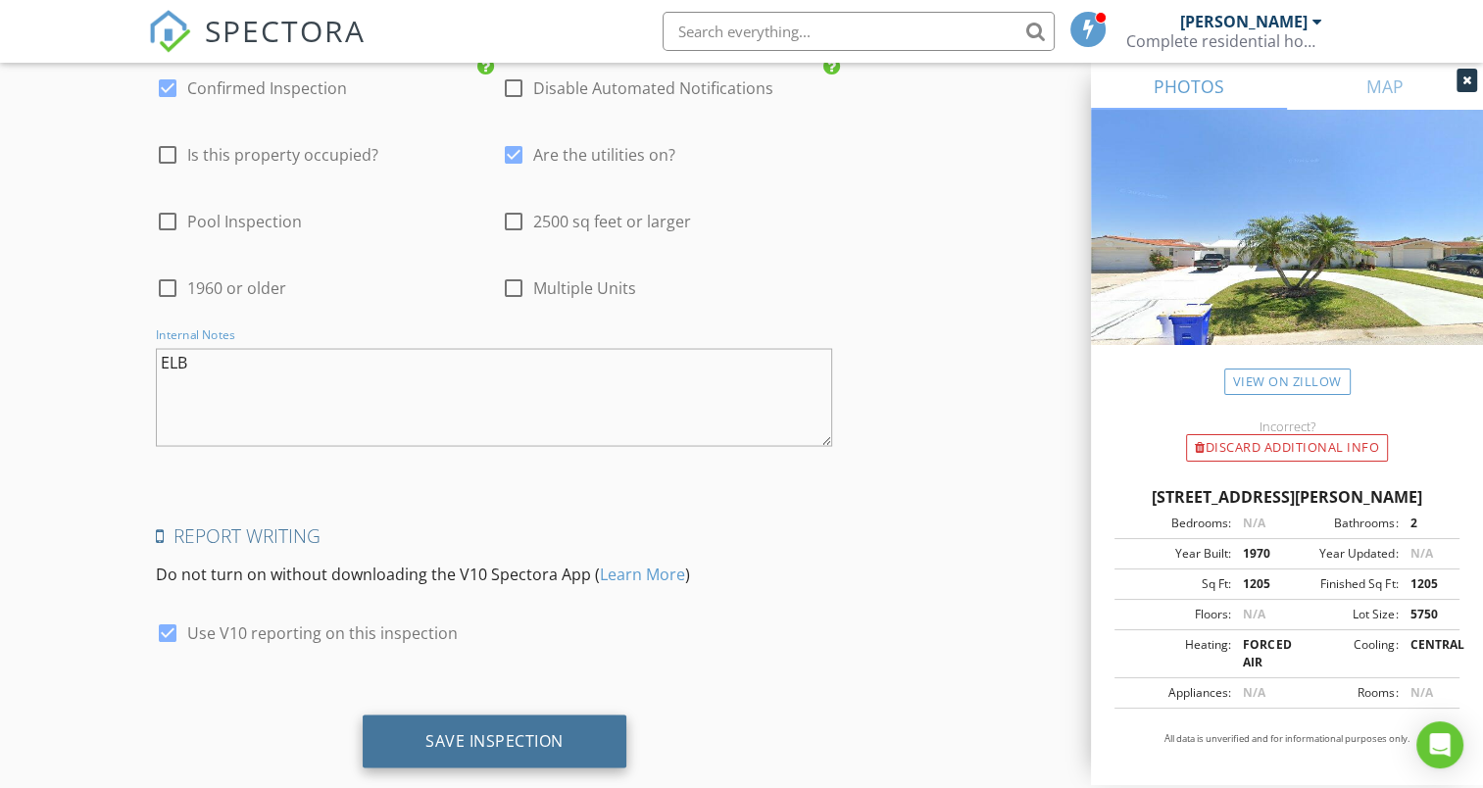
type textarea "ELB"
click at [561, 730] on div "Save Inspection" at bounding box center [494, 740] width 138 height 20
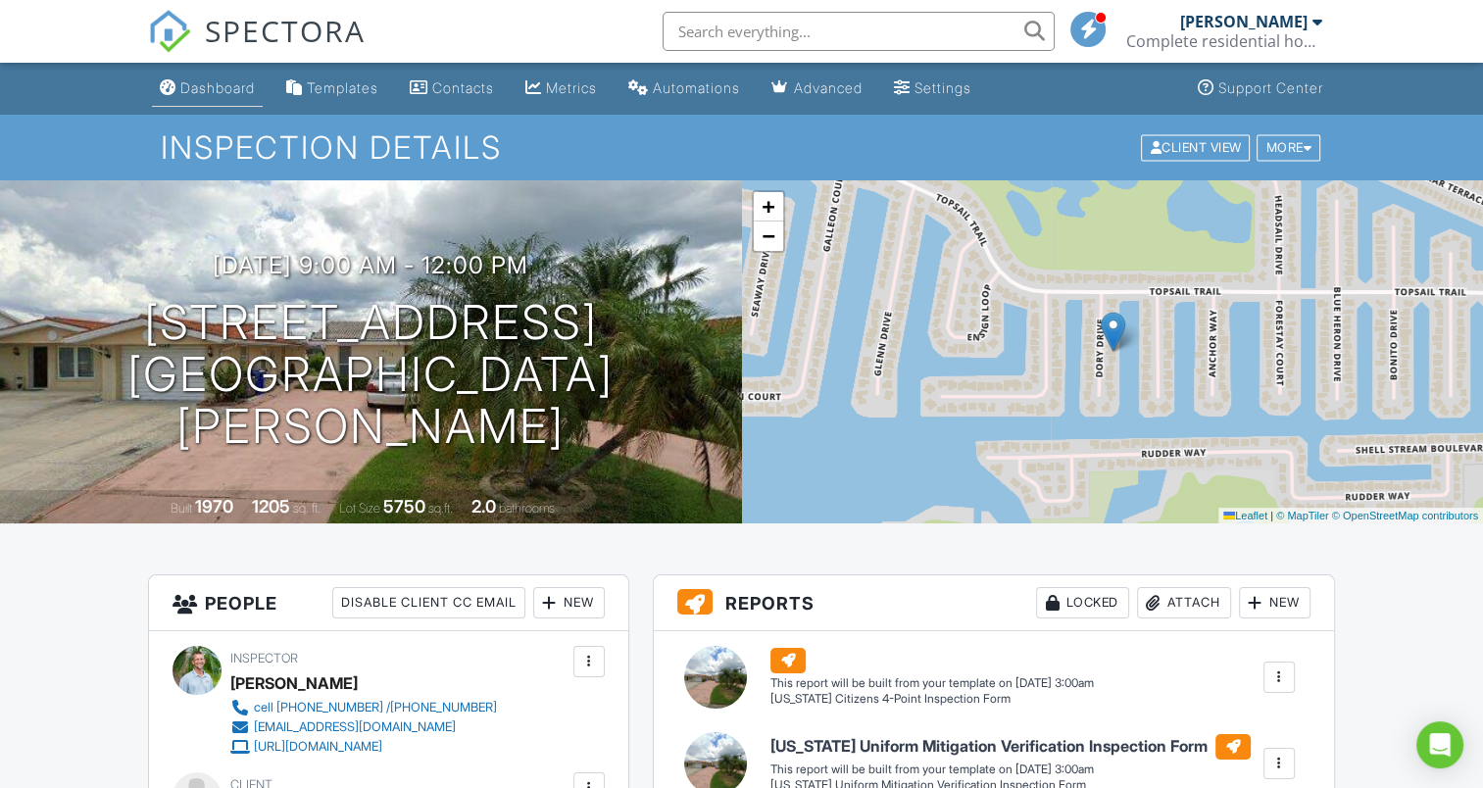
click at [207, 90] on div "Dashboard" at bounding box center [217, 87] width 74 height 17
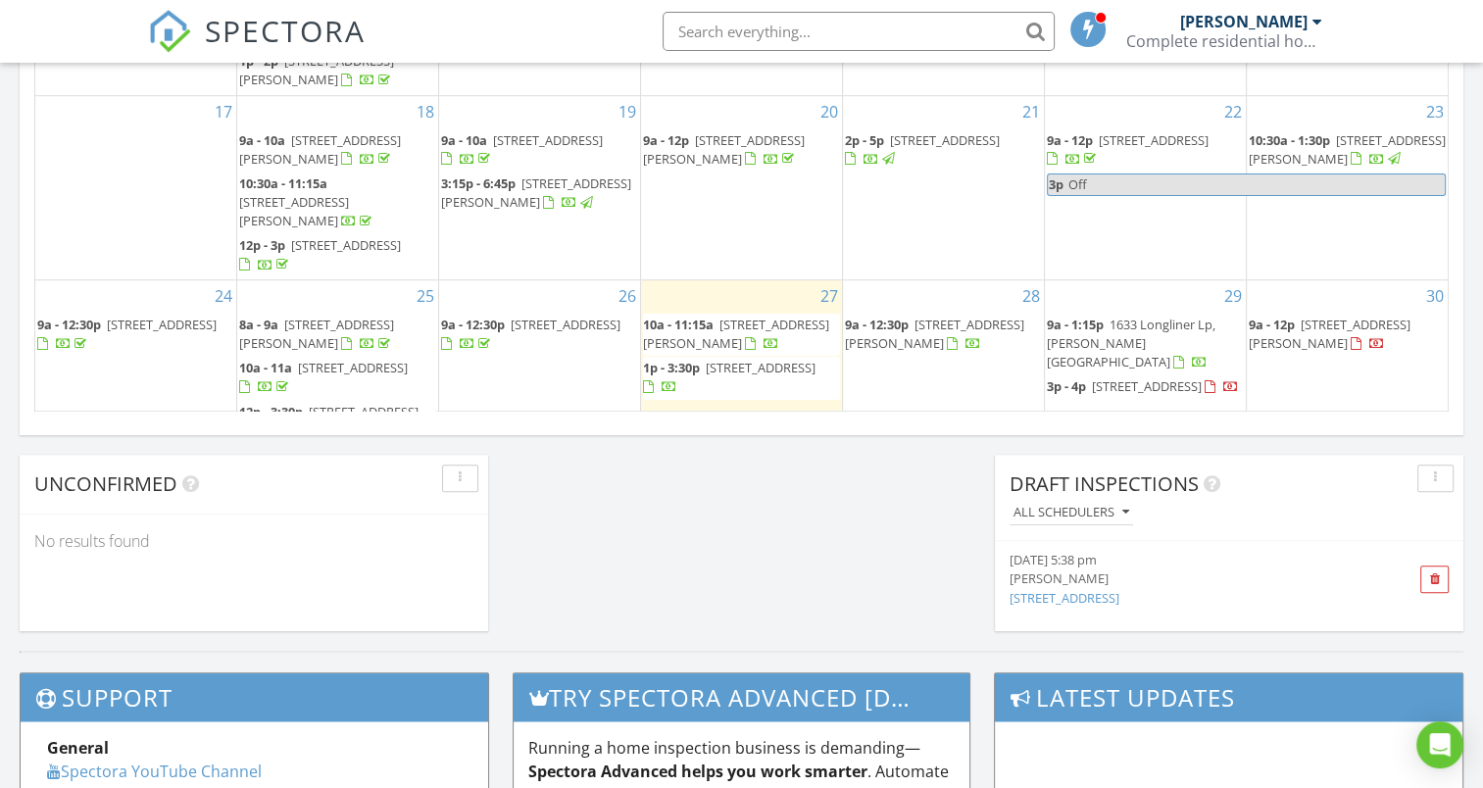
scroll to position [1406, 0]
